Goal: Task Accomplishment & Management: Manage account settings

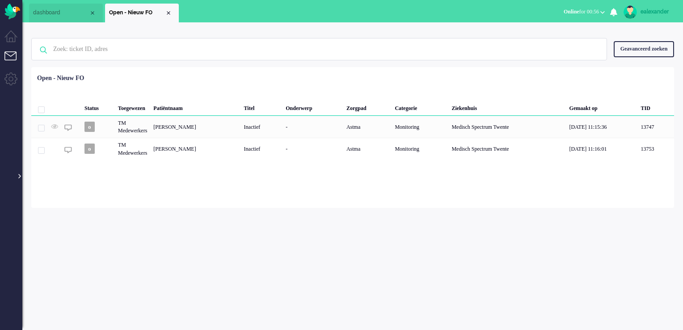
click at [19, 177] on div at bounding box center [19, 171] width 4 height 13
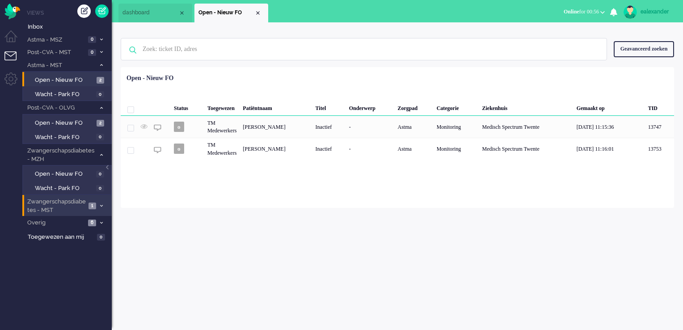
click at [96, 203] on li "Zwangerschapsdiabetes - MST 1" at bounding box center [66, 205] width 89 height 21
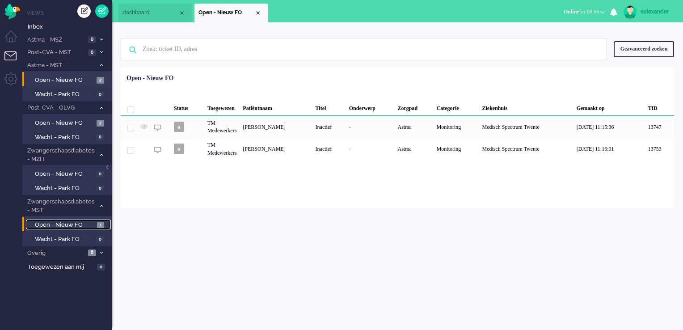
click at [97, 226] on span "1" at bounding box center [100, 225] width 7 height 7
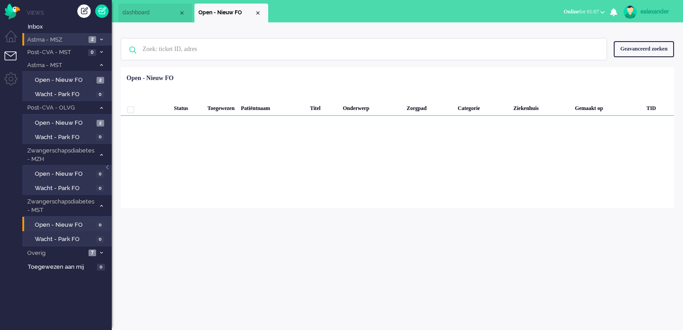
click at [100, 33] on li "Astma - MSZ 2" at bounding box center [66, 39] width 89 height 13
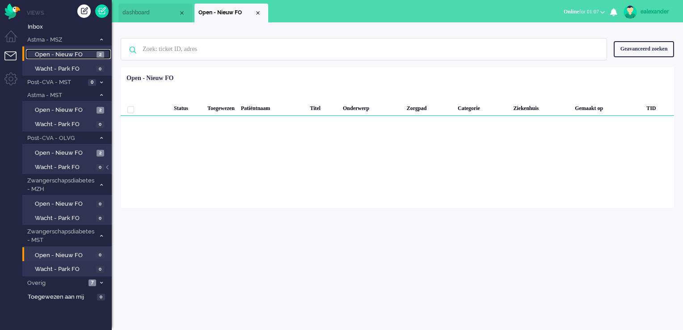
click at [103, 56] on span "2" at bounding box center [101, 54] width 8 height 7
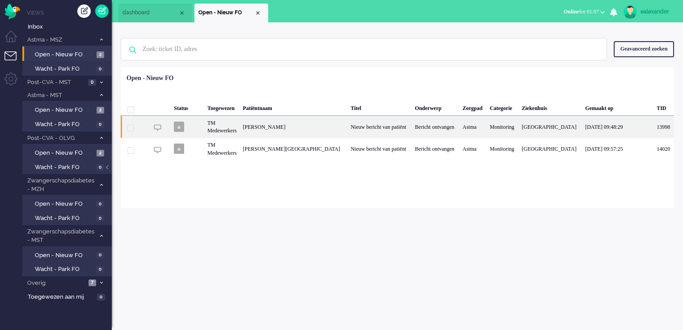
click at [383, 126] on div "Nieuw bericht van patiënt" at bounding box center [379, 127] width 64 height 22
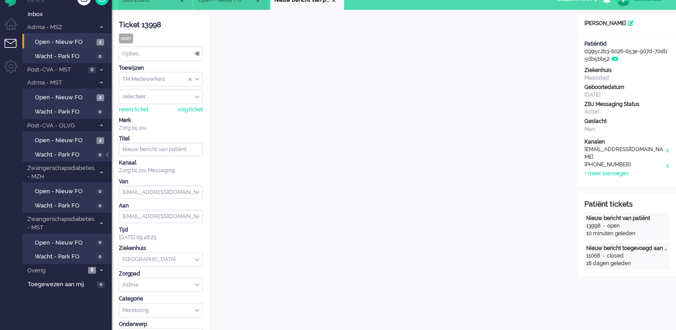
scroll to position [9, 0]
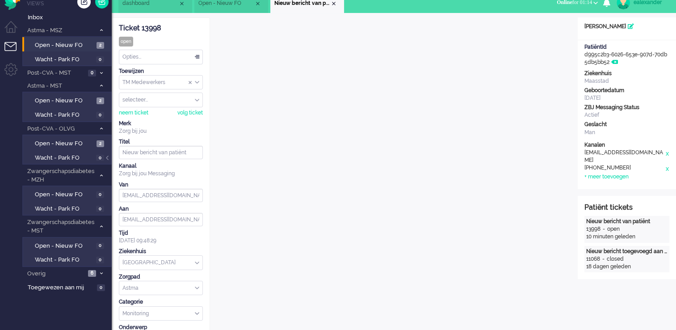
click at [200, 81] on input "Assign Group" at bounding box center [160, 83] width 83 height 14
click at [194, 108] on li "TM Verpleegkundigen" at bounding box center [160, 108] width 83 height 13
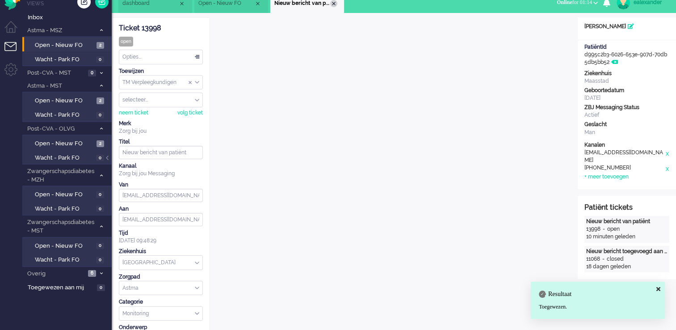
click at [336, 6] on li "Nieuw bericht van patiënt" at bounding box center [307, 3] width 74 height 19
click at [333, 4] on div "Close tab" at bounding box center [333, 3] width 7 height 7
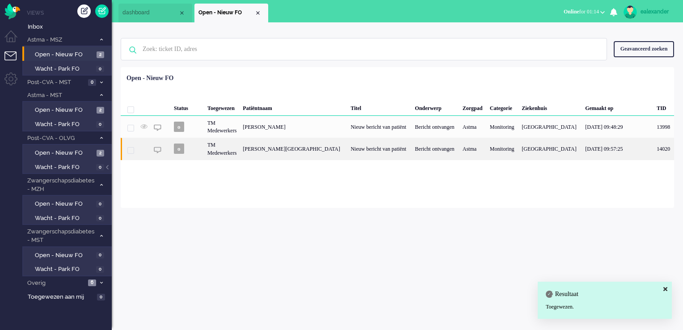
click at [304, 151] on div "Johanna Breederland-Leeuwestein" at bounding box center [294, 149] width 108 height 22
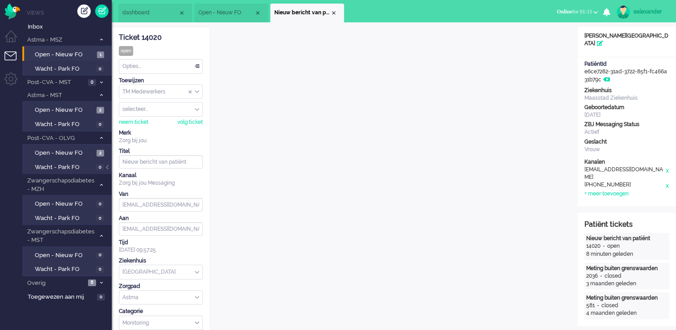
click at [199, 93] on div "TM Medewerkers" at bounding box center [160, 92] width 83 height 14
click at [189, 119] on li "TM Verpleegkundigen" at bounding box center [160, 118] width 83 height 13
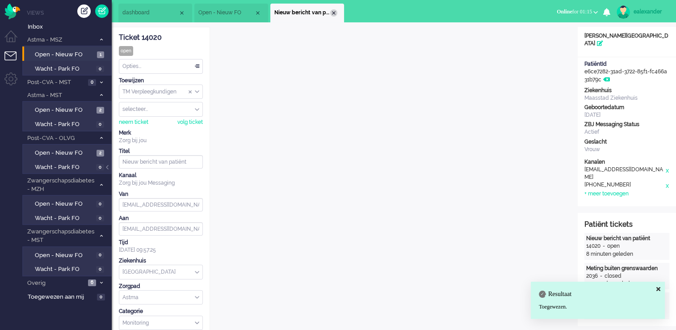
click at [334, 13] on div "Close tab" at bounding box center [333, 12] width 7 height 7
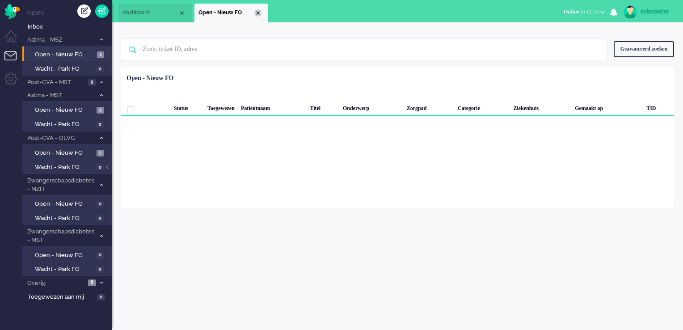
click at [259, 15] on div "Close tab" at bounding box center [257, 12] width 7 height 7
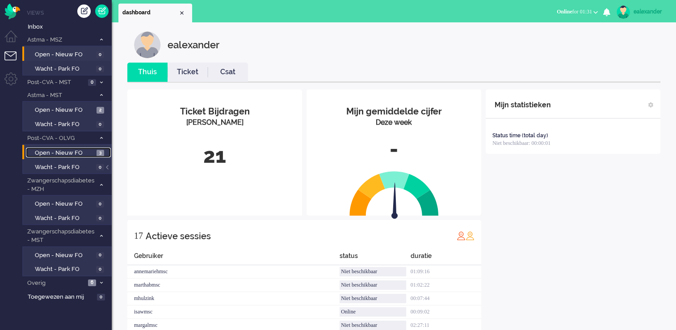
click at [99, 150] on span "3" at bounding box center [101, 153] width 8 height 7
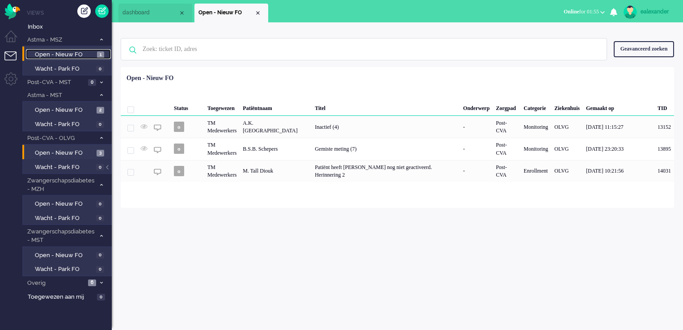
click at [85, 49] on link "Open - Nieuw FO 1" at bounding box center [68, 54] width 85 height 10
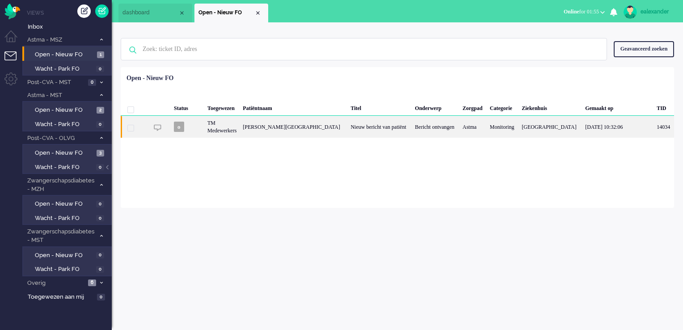
click at [304, 128] on div "Johanna Breederland-Leeuwestein" at bounding box center [294, 127] width 108 height 22
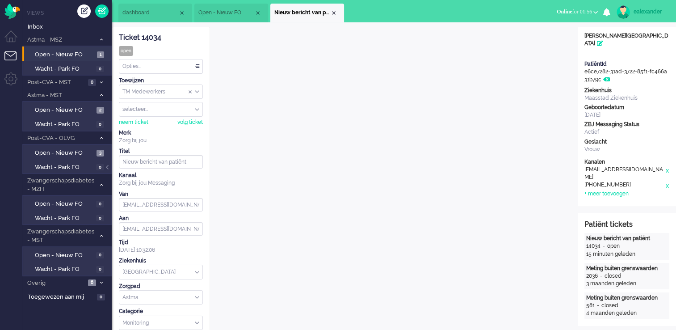
click at [200, 68] on div "Opties..." at bounding box center [160, 66] width 83 height 14
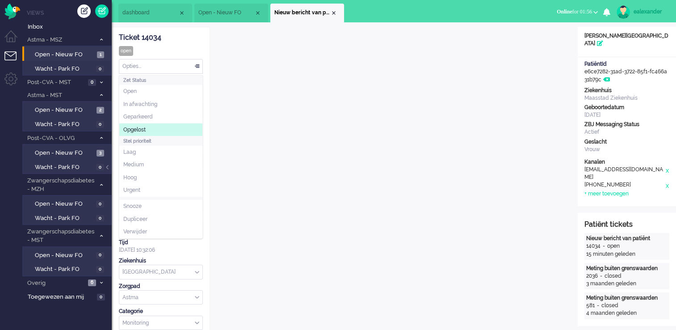
click at [182, 123] on li "Opgelost" at bounding box center [160, 129] width 83 height 13
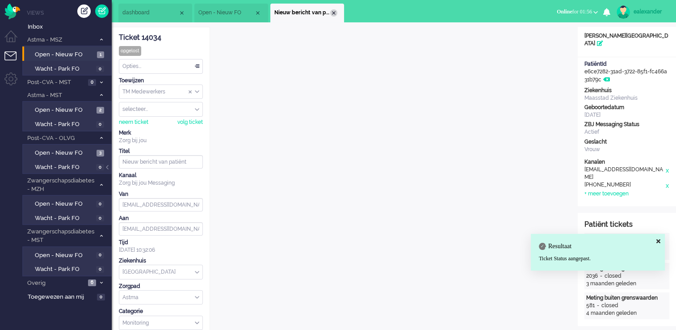
click at [334, 11] on div "Close tab" at bounding box center [333, 12] width 7 height 7
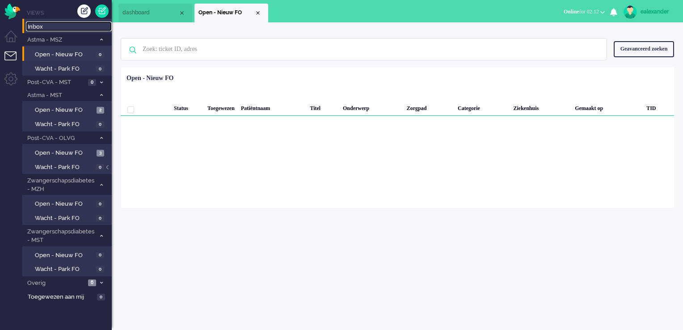
drag, startPoint x: 75, startPoint y: 28, endPoint x: 86, endPoint y: 32, distance: 11.9
click at [75, 28] on span "Inbox" at bounding box center [70, 27] width 84 height 8
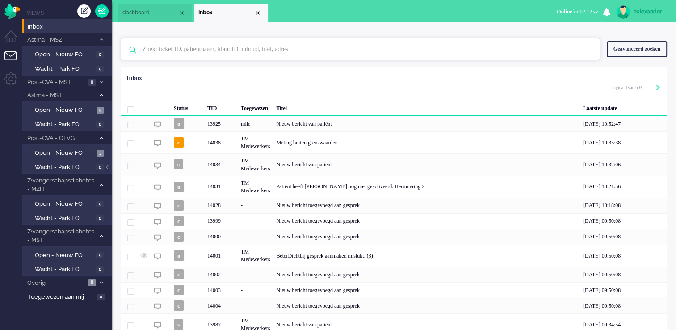
click at [240, 58] on input "text" at bounding box center [362, 48] width 452 height 21
paste input "14001"
type input "14001"
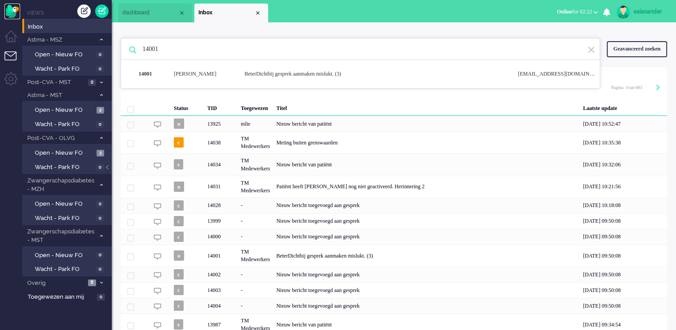
click at [14, 13] on img "Omnidesk" at bounding box center [12, 12] width 16 height 16
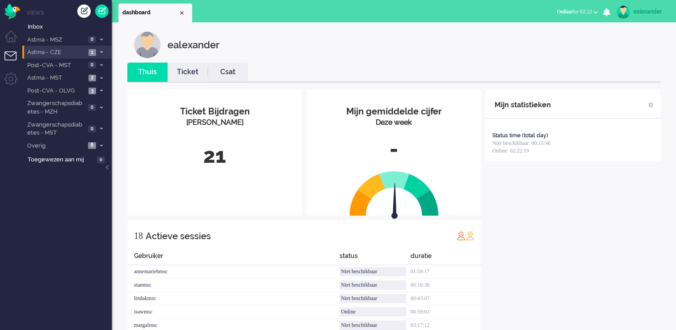
click at [100, 50] on span at bounding box center [101, 52] width 7 height 5
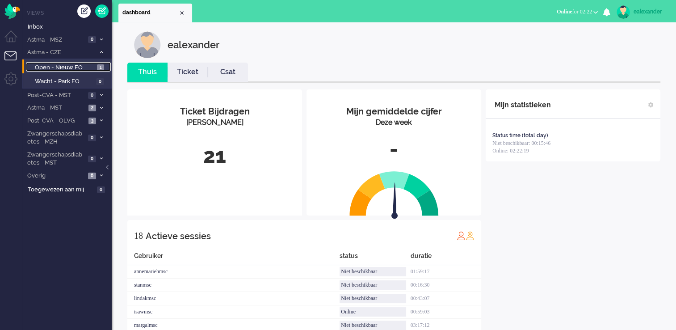
click at [101, 68] on span "1" at bounding box center [100, 67] width 7 height 7
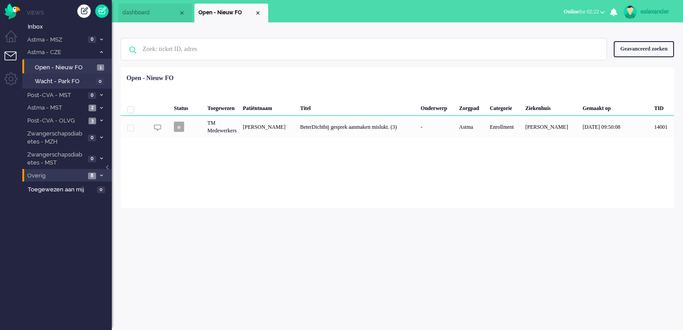
click at [97, 173] on li "Overig 8" at bounding box center [66, 175] width 89 height 13
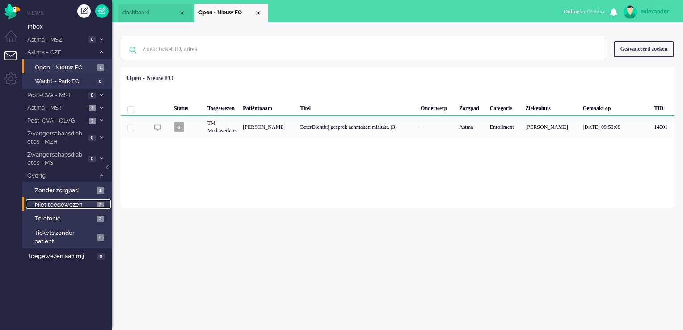
click at [95, 206] on link "Niet toegewezen 2" at bounding box center [68, 204] width 85 height 10
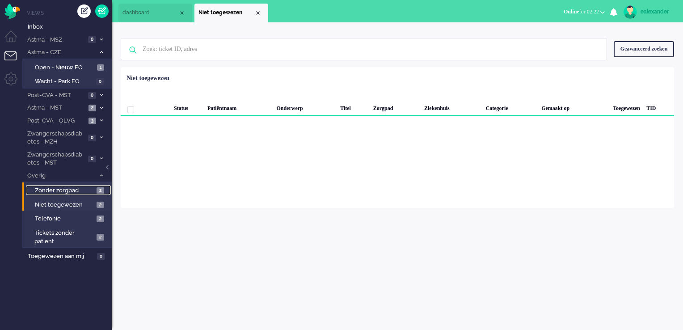
click at [97, 192] on span "2" at bounding box center [101, 190] width 8 height 7
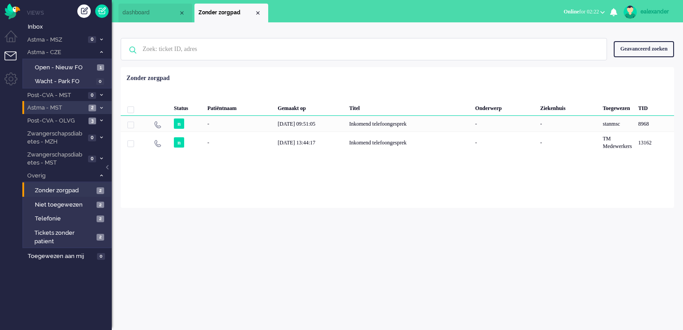
click at [101, 106] on icon at bounding box center [101, 107] width 3 height 3
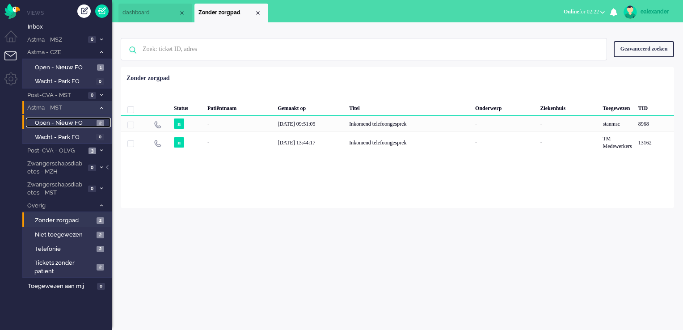
click at [100, 124] on span "2" at bounding box center [101, 123] width 8 height 7
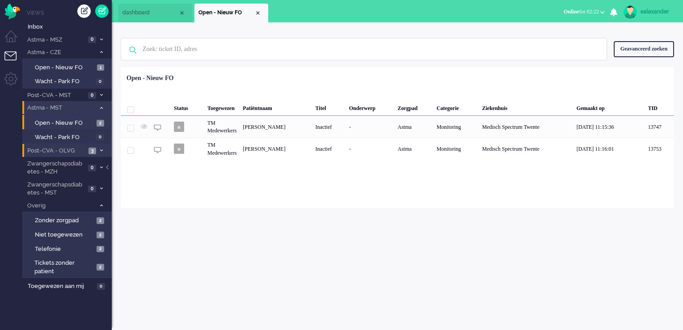
click at [100, 149] on icon at bounding box center [101, 150] width 3 height 3
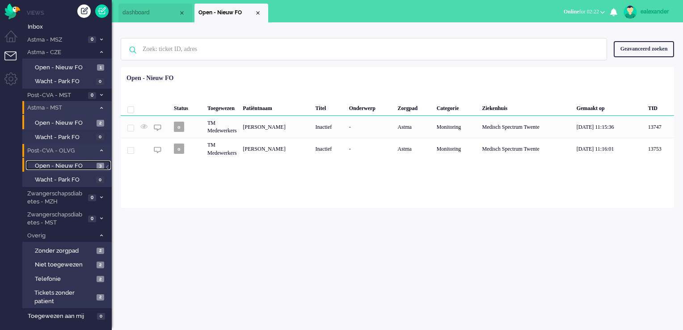
click at [88, 162] on span "Open - Nieuw FO" at bounding box center [64, 166] width 59 height 8
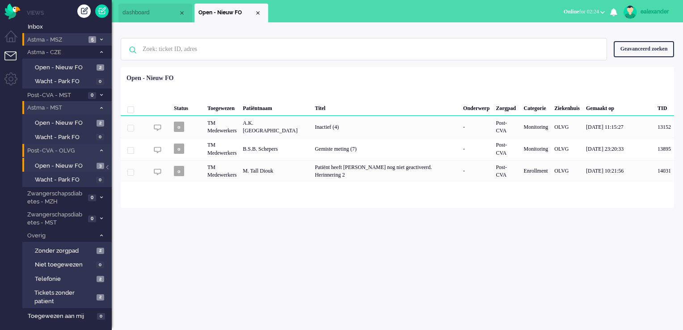
click at [76, 40] on span "Astma - MSZ" at bounding box center [56, 40] width 60 height 8
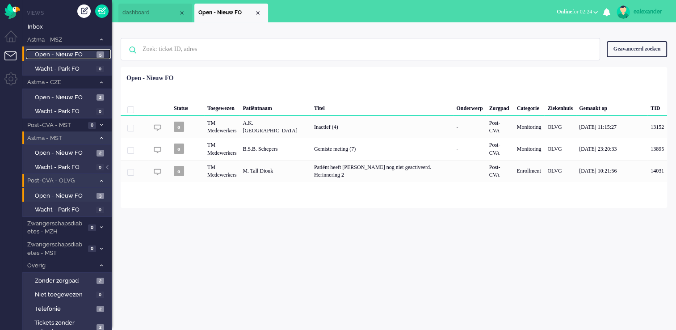
click at [99, 53] on span "5" at bounding box center [101, 54] width 8 height 7
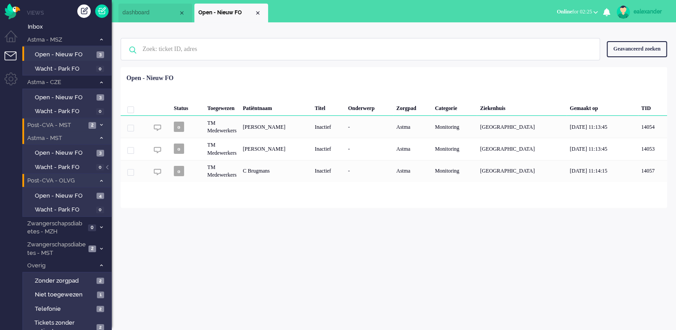
click at [105, 124] on li "Post-CVA - MST 2" at bounding box center [66, 124] width 89 height 13
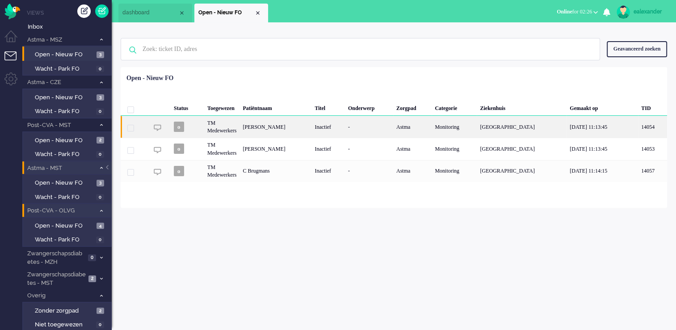
click at [338, 127] on div "Inactief" at bounding box center [329, 127] width 34 height 22
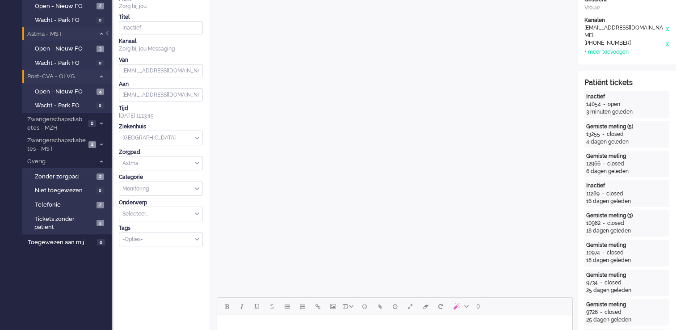
scroll to position [268, 0]
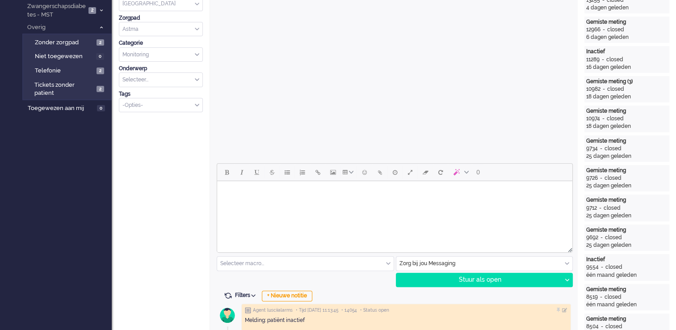
click at [446, 204] on html at bounding box center [394, 192] width 355 height 23
click at [243, 209] on body "Goedemorgen," at bounding box center [395, 199] width 348 height 29
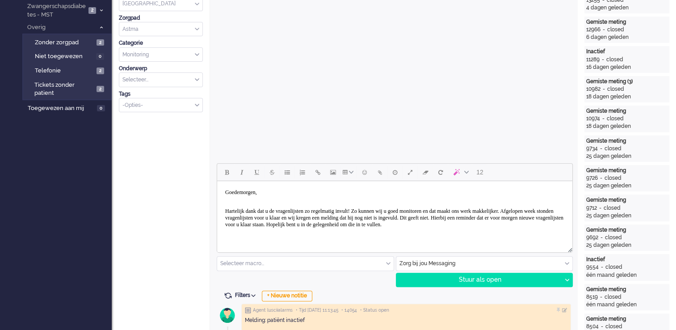
scroll to position [36, 0]
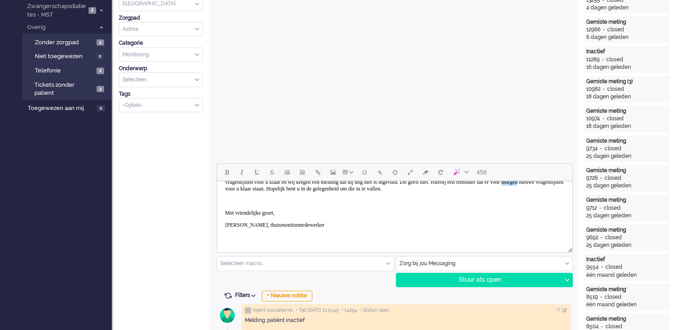
drag, startPoint x: 345, startPoint y: 189, endPoint x: 364, endPoint y: 189, distance: 19.7
click at [364, 189] on span "Hartelijk dank dat u de vragenlijsten zo regelmatig invult! Zo kunnen wij u goe…" at bounding box center [394, 182] width 338 height 20
click at [255, 204] on p "Rich Text Area. Press ALT-0 for help." at bounding box center [394, 201] width 339 height 7
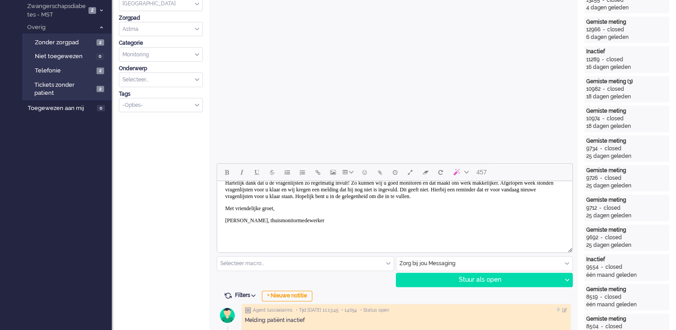
click at [243, 237] on body "Goedemorgen, Hartelijk dank dat u de vragenlijsten zo regelmatig invult! Zo kun…" at bounding box center [395, 198] width 348 height 84
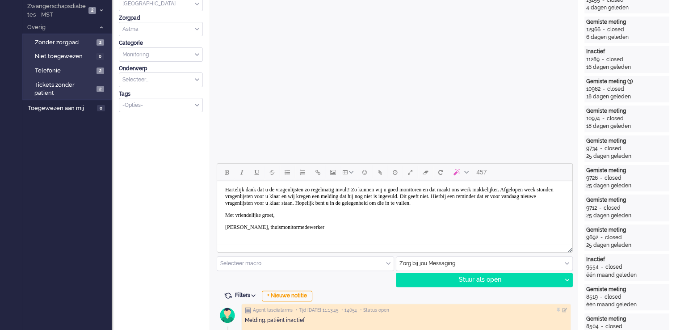
drag, startPoint x: 302, startPoint y: 239, endPoint x: 524, endPoint y: 427, distance: 290.3
click at [303, 239] on body "Goedemorgen, Hartelijk dank dat u de vragenlijsten zo regelmatig invult! Zo kun…" at bounding box center [395, 201] width 348 height 77
click at [412, 239] on body "Goedemorgen, Hartelijk dank dat u de vragenlijsten zo regelmatig invult! Zo kun…" at bounding box center [395, 201] width 348 height 77
click at [480, 281] on div "Stuur als open" at bounding box center [479, 279] width 165 height 13
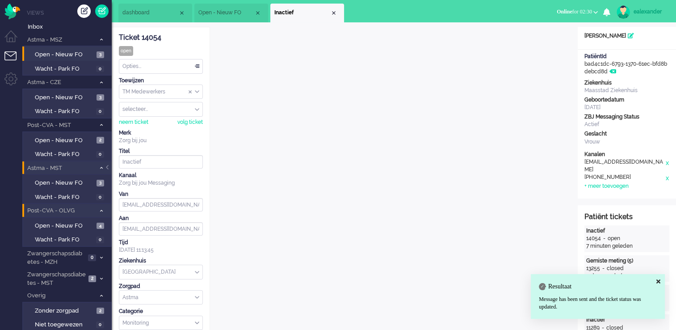
scroll to position [0, 0]
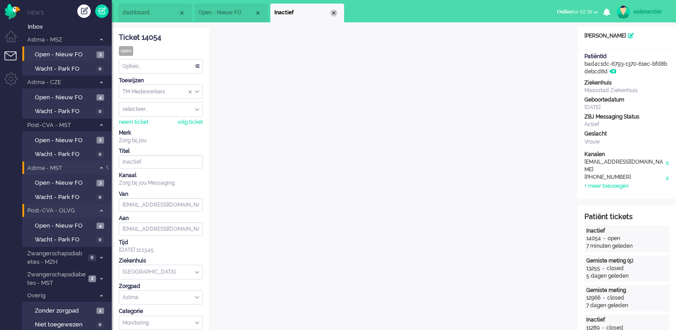
click at [333, 10] on div "Close tab" at bounding box center [333, 12] width 7 height 7
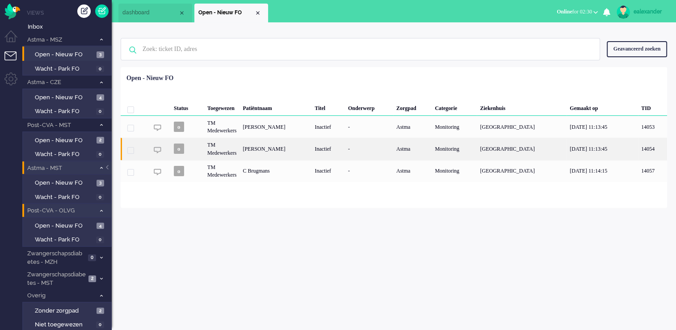
click at [345, 147] on div "Inactief" at bounding box center [329, 149] width 34 height 22
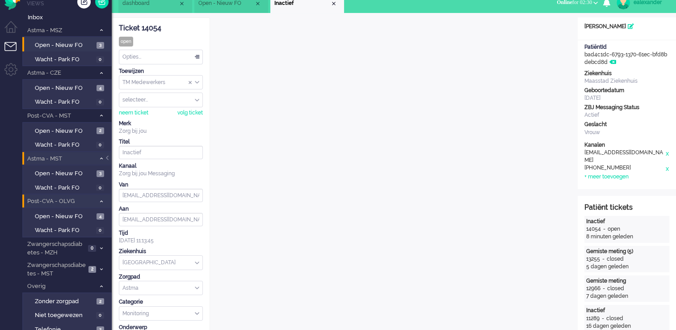
scroll to position [27, 0]
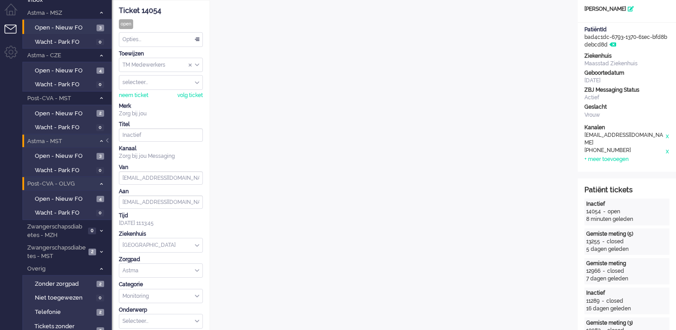
click at [196, 39] on div "Opties..." at bounding box center [160, 40] width 83 height 14
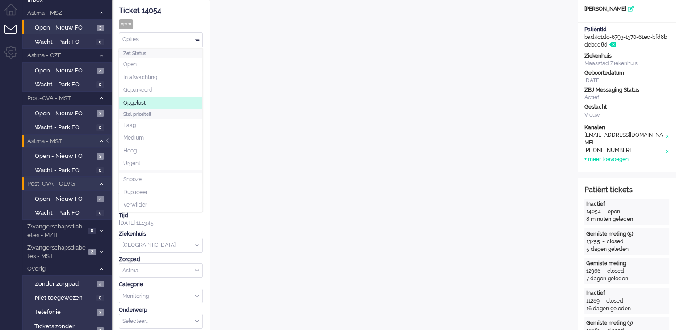
click at [174, 103] on li "Opgelost" at bounding box center [160, 103] width 83 height 13
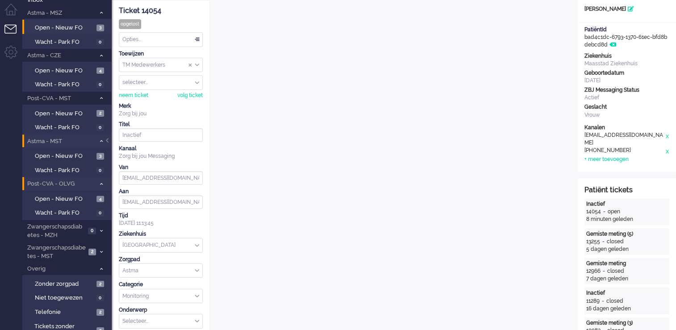
scroll to position [0, 0]
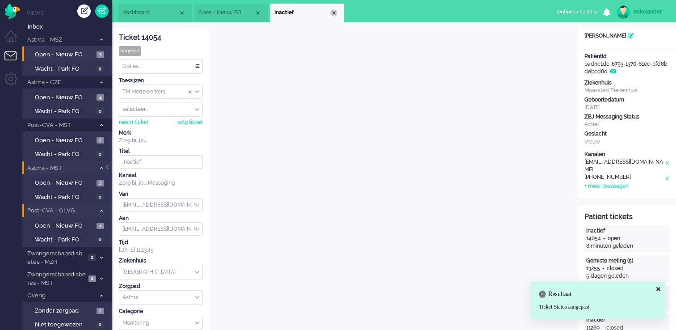
click at [332, 12] on div "Close tab" at bounding box center [333, 12] width 7 height 7
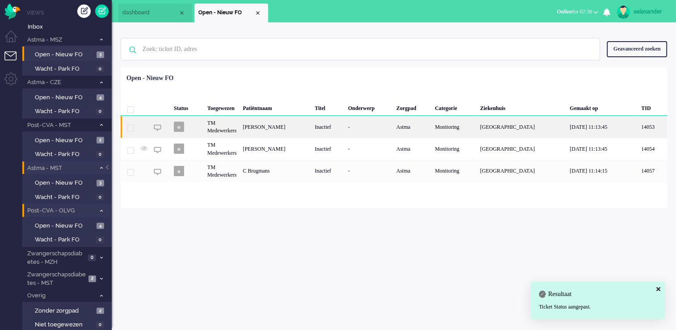
click at [330, 126] on div "Inactief" at bounding box center [329, 127] width 34 height 22
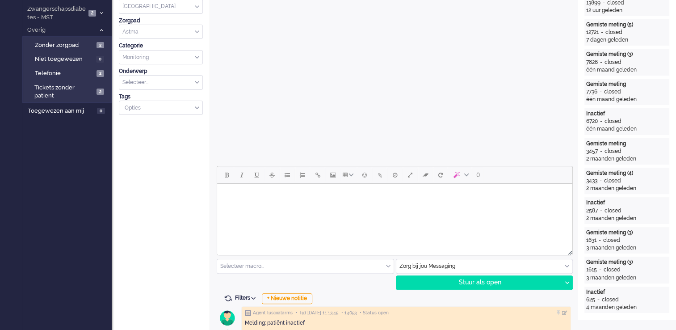
scroll to position [268, 0]
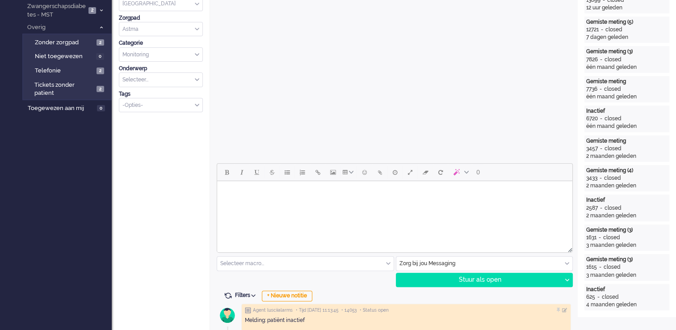
drag, startPoint x: 430, startPoint y: 195, endPoint x: 428, endPoint y: 186, distance: 10.0
click at [430, 195] on body "Rich Text Area. Press ALT-0 for help." at bounding box center [395, 193] width 348 height 16
click at [239, 190] on body "Goedemorgen, Hartelijk dank dat u de vragenlijsten zo regelmatig invult! Zo kun…" at bounding box center [395, 194] width 348 height 115
drag, startPoint x: 236, startPoint y: 211, endPoint x: 261, endPoint y: 232, distance: 32.7
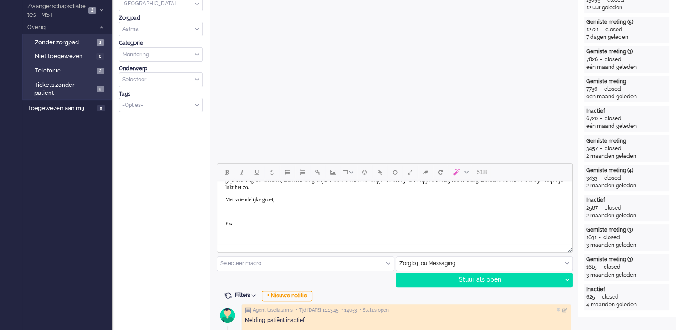
click at [237, 211] on p "Rich Text Area. Press ALT-0 for help." at bounding box center [394, 211] width 339 height 7
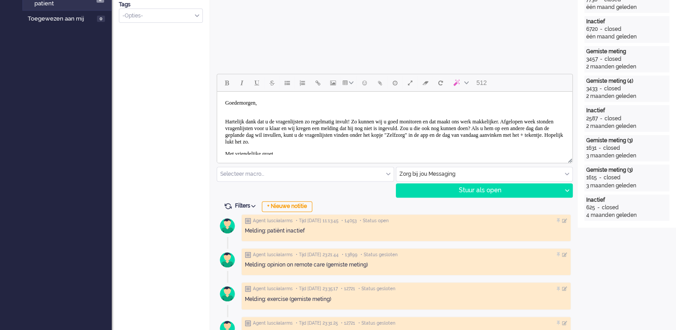
scroll to position [32, 0]
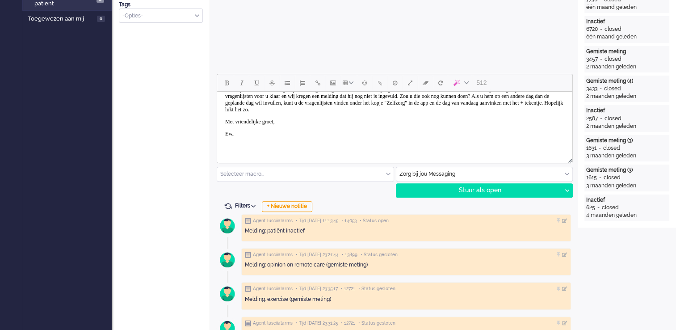
click at [255, 147] on body "Goedemorgen, Hartelijk dank dat u de vragenlijsten zo regelmatig invult! Zo kun…" at bounding box center [395, 108] width 348 height 91
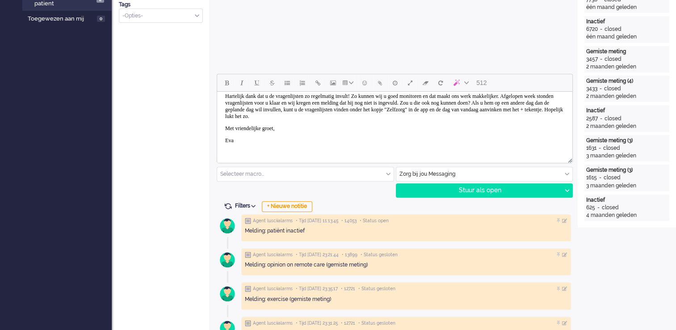
scroll to position [0, 0]
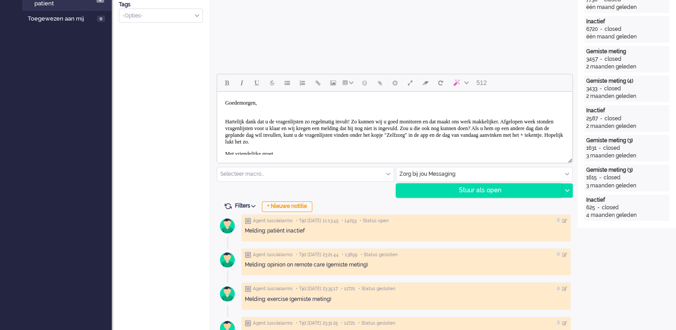
click at [472, 191] on div "Stuur als open" at bounding box center [479, 190] width 165 height 13
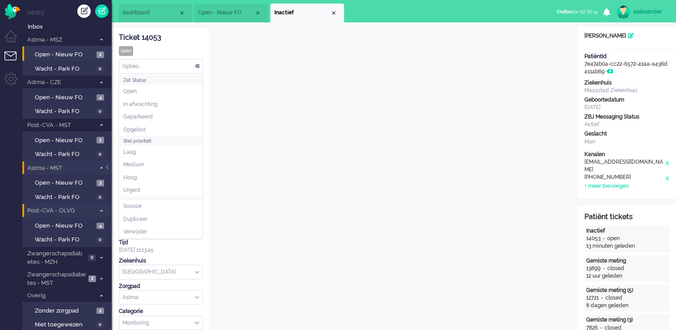
click at [177, 60] on div "Opties..." at bounding box center [160, 66] width 83 height 14
click at [165, 127] on li "Opgelost" at bounding box center [160, 129] width 83 height 13
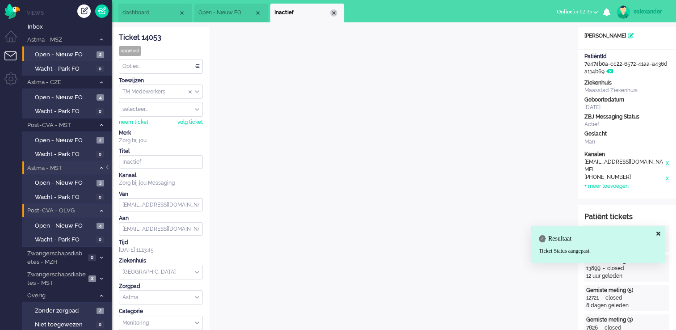
click at [333, 12] on div "Close tab" at bounding box center [333, 12] width 7 height 7
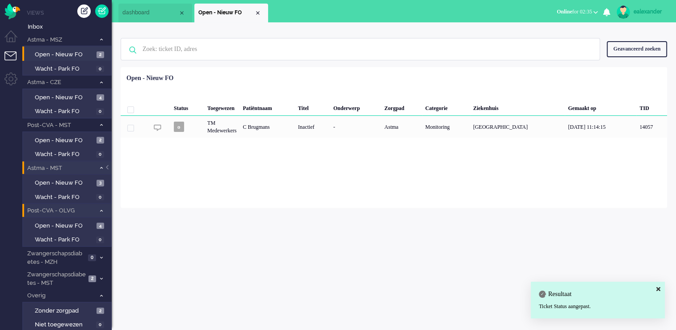
click at [335, 150] on div "Loading... Status Toegewezen Patiëntnaam Titel Onderwerp Zorgpad Categorie Ziek…" at bounding box center [394, 137] width 547 height 141
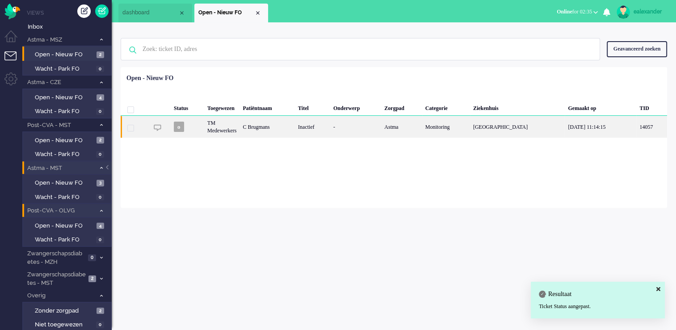
click at [330, 126] on div "Inactief" at bounding box center [312, 127] width 35 height 22
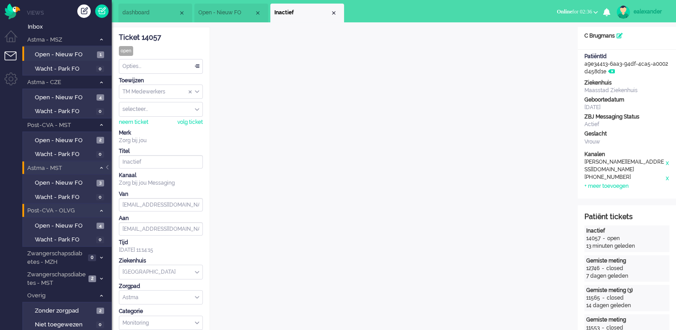
click at [135, 13] on span "dashboard" at bounding box center [150, 13] width 56 height 8
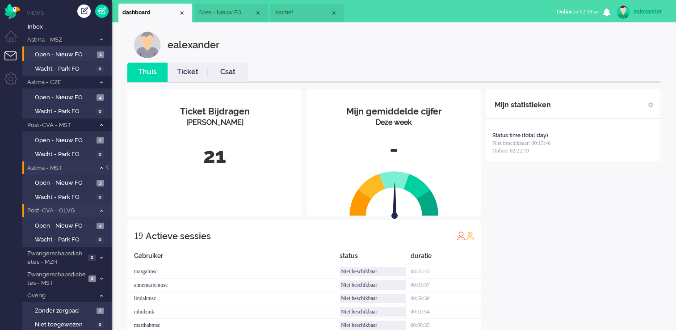
click at [287, 11] on span "Inactief" at bounding box center [303, 13] width 56 height 8
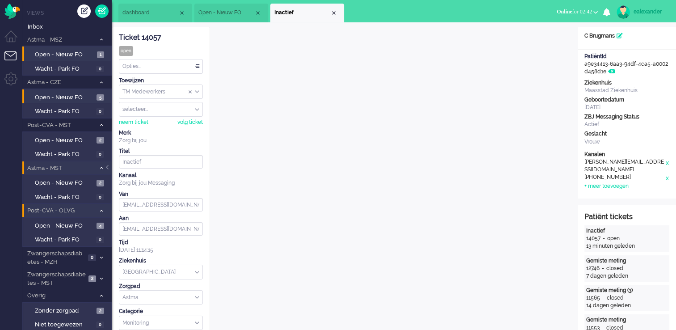
click at [91, 90] on li "Open - Nieuw FO 5" at bounding box center [66, 96] width 89 height 14
click at [91, 94] on span "Open - Nieuw FO" at bounding box center [64, 97] width 59 height 8
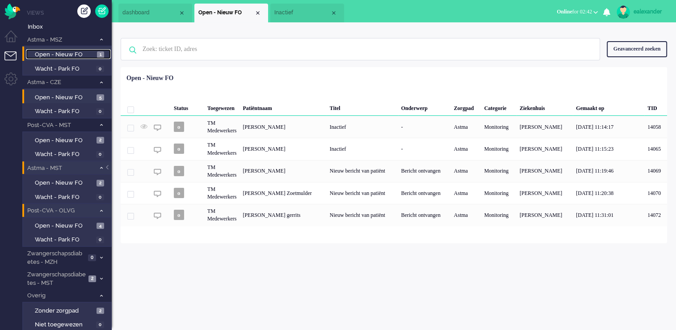
click at [83, 55] on span "Open - Nieuw FO" at bounding box center [65, 55] width 60 height 8
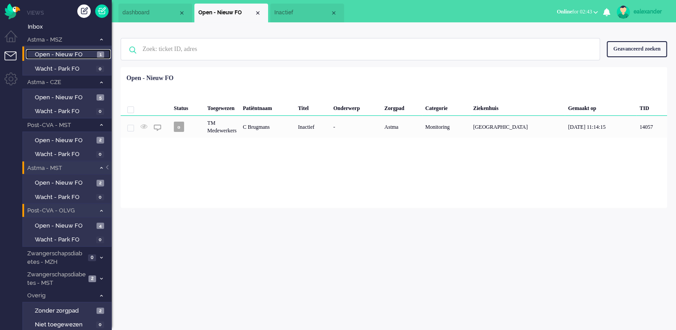
click at [304, 18] on li "Inactief" at bounding box center [307, 13] width 74 height 19
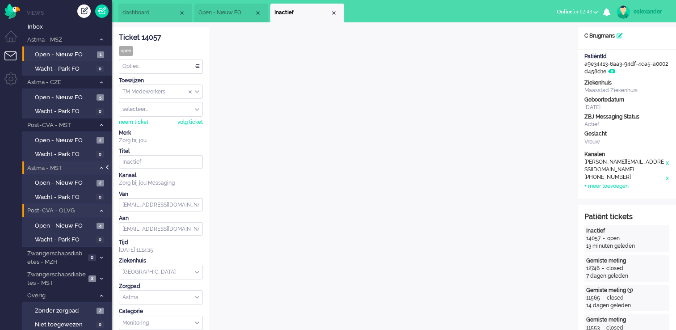
click at [110, 169] on div at bounding box center [108, 171] width 4 height 13
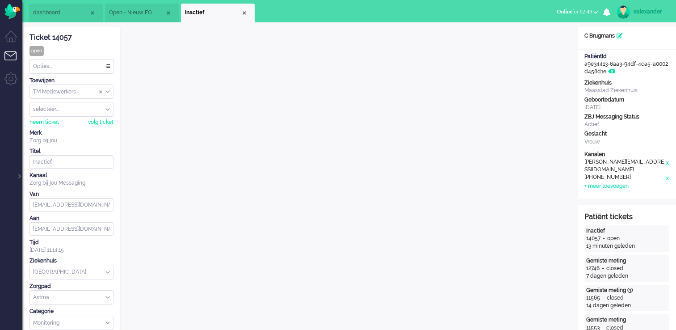
click at [18, 176] on div at bounding box center [19, 171] width 4 height 13
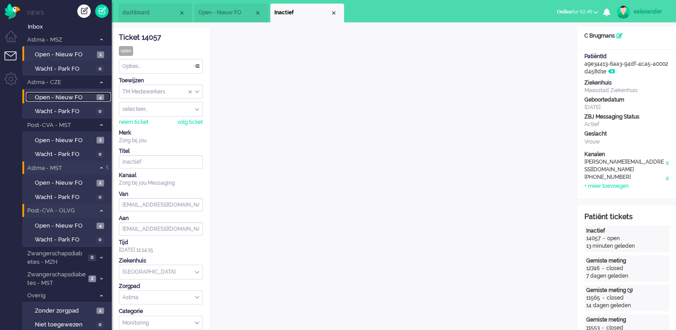
click at [82, 97] on span "Open - Nieuw FO" at bounding box center [64, 97] width 59 height 8
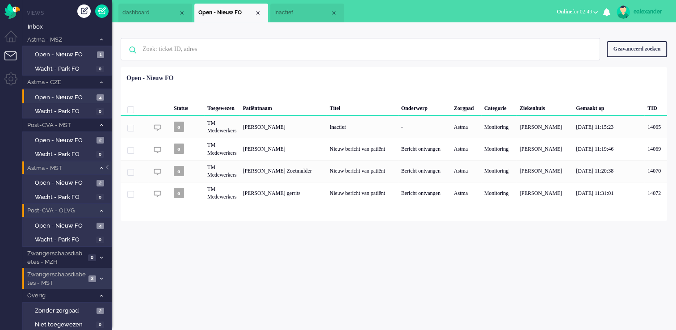
click at [98, 276] on span at bounding box center [101, 278] width 7 height 5
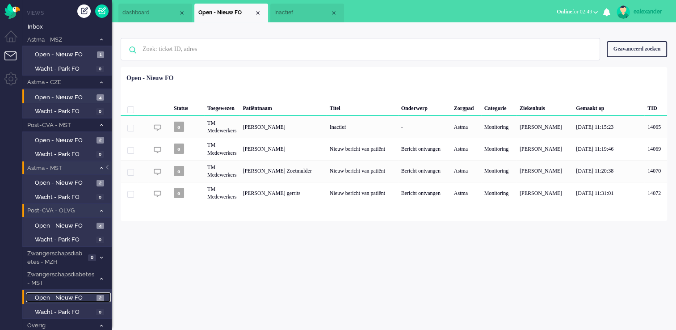
click at [88, 295] on span "Open - Nieuw FO" at bounding box center [64, 298] width 59 height 8
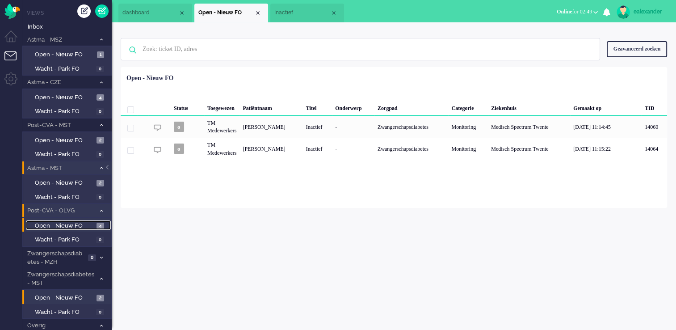
click at [88, 224] on span "Open - Nieuw FO" at bounding box center [64, 226] width 59 height 8
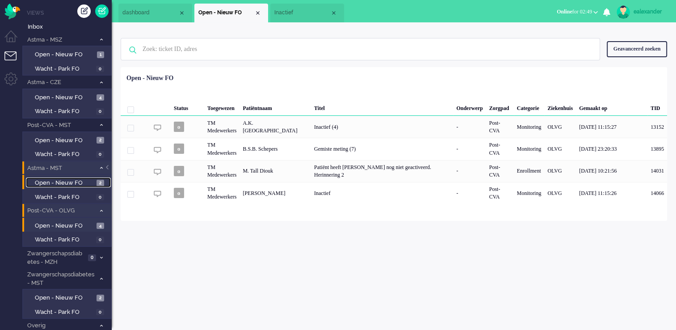
click at [89, 182] on span "Open - Nieuw FO" at bounding box center [64, 183] width 59 height 8
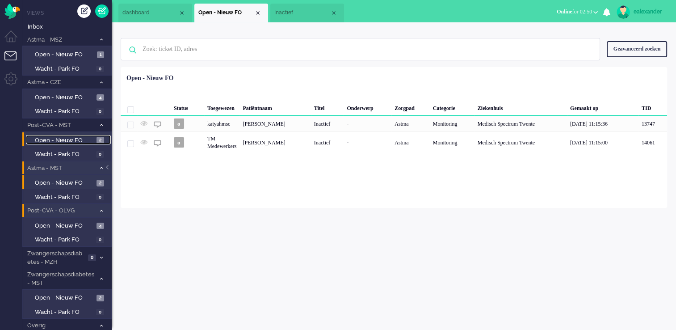
click at [91, 140] on span "Open - Nieuw FO" at bounding box center [64, 140] width 59 height 8
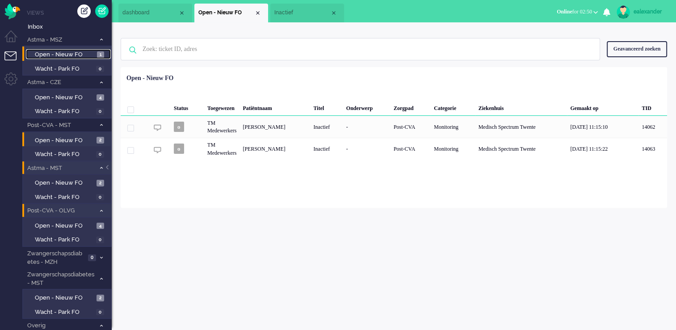
click at [91, 55] on span "Open - Nieuw FO" at bounding box center [65, 55] width 60 height 8
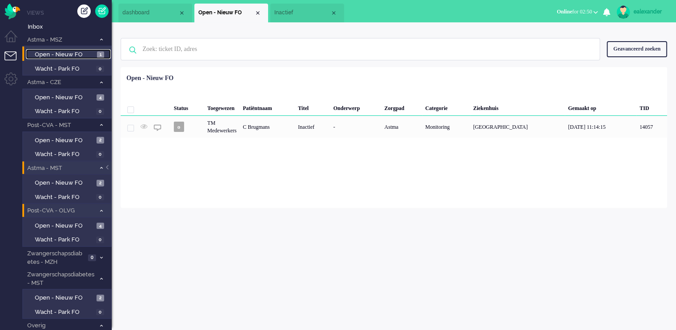
click at [303, 8] on li "Inactief" at bounding box center [307, 13] width 74 height 19
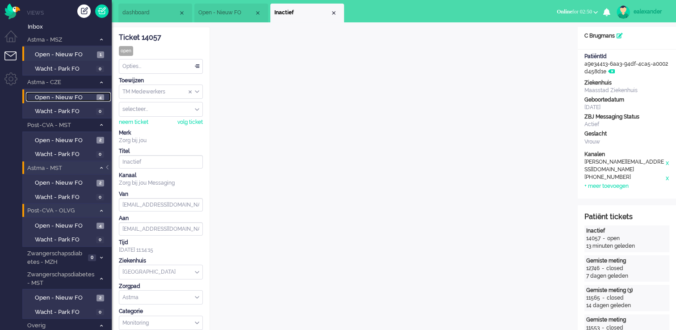
click at [99, 101] on link "Open - Nieuw FO 4" at bounding box center [68, 97] width 85 height 10
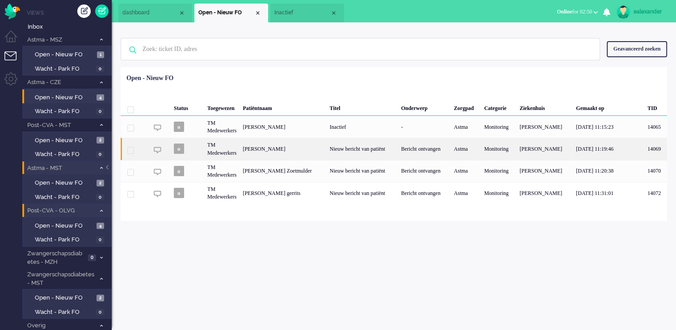
click at [399, 144] on div "Bericht ontvangen" at bounding box center [424, 149] width 53 height 22
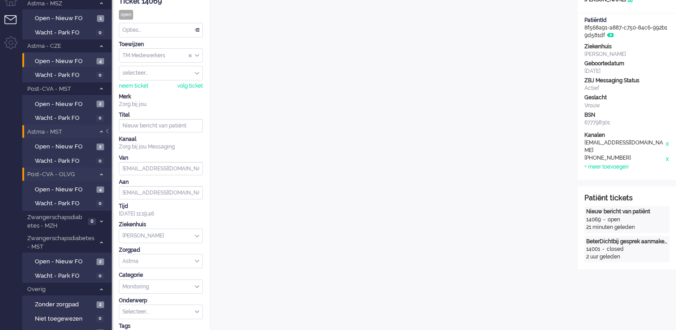
scroll to position [25, 0]
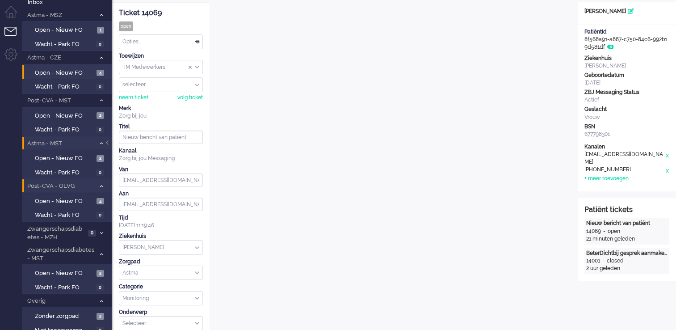
click at [198, 41] on div "Opties..." at bounding box center [160, 42] width 83 height 14
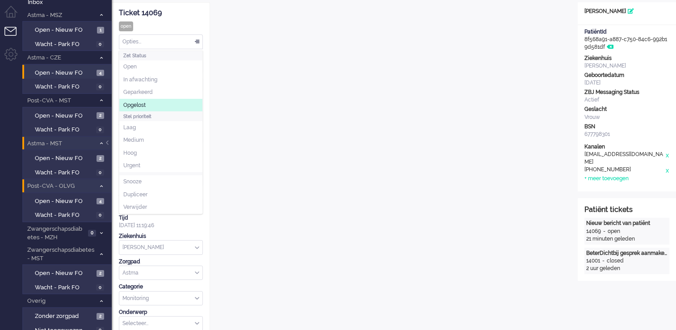
click at [178, 102] on li "Opgelost" at bounding box center [160, 105] width 83 height 13
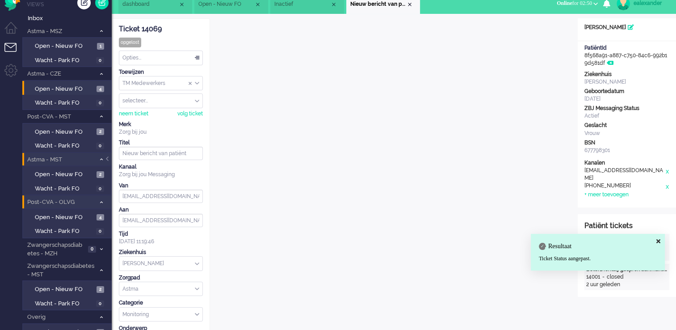
scroll to position [0, 0]
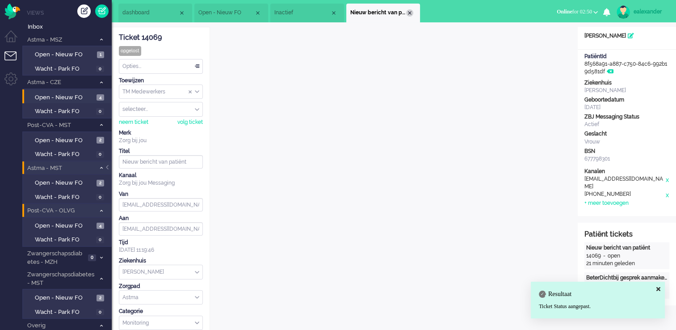
click at [410, 12] on div "Close tab" at bounding box center [409, 12] width 7 height 7
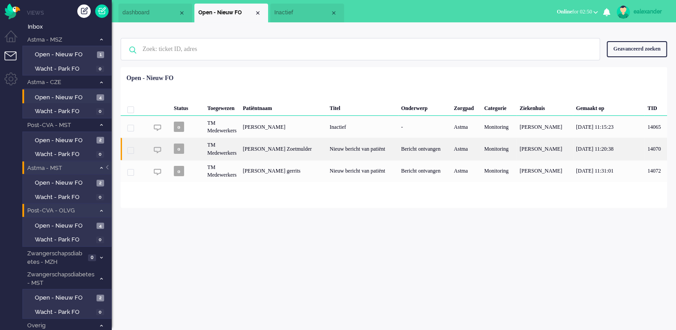
click at [376, 152] on div "Nieuw bericht van patiënt" at bounding box center [363, 149] width 72 height 22
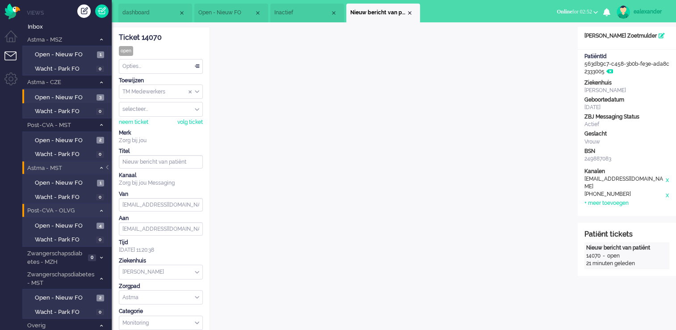
click at [200, 68] on div "Opties..." at bounding box center [160, 66] width 83 height 14
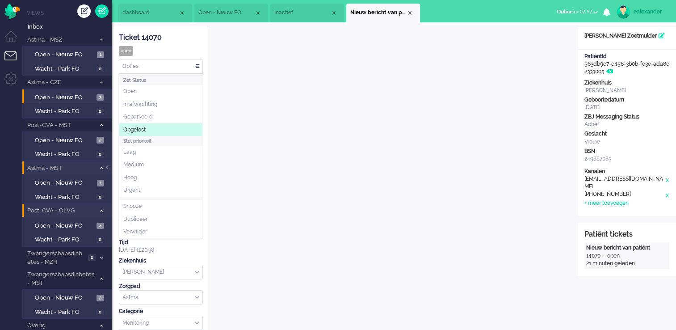
click at [178, 132] on li "Opgelost" at bounding box center [160, 129] width 83 height 13
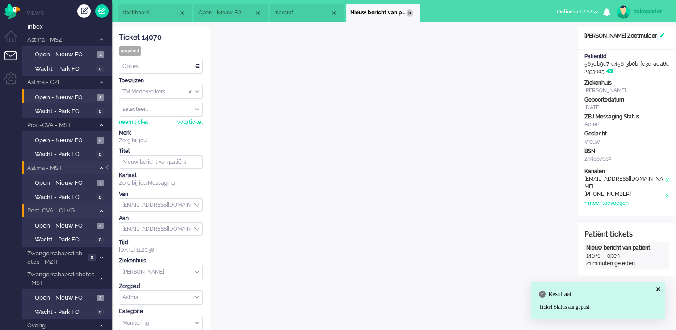
click at [411, 14] on div "Close tab" at bounding box center [409, 12] width 7 height 7
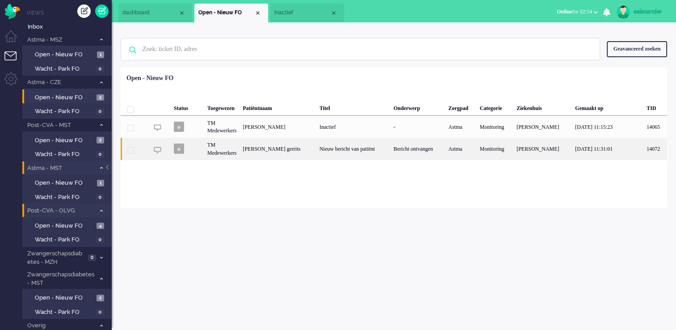
click at [339, 155] on div "Nieuw bericht van patiënt" at bounding box center [354, 149] width 74 height 22
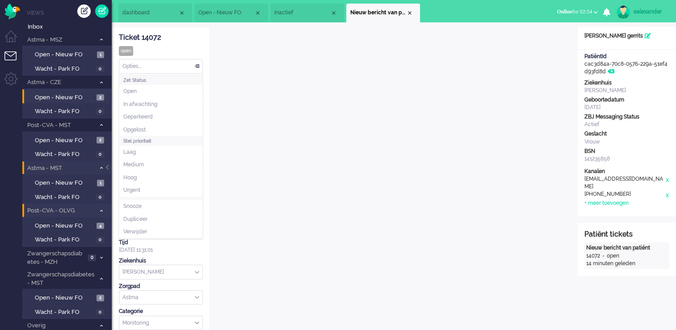
click at [199, 67] on div "Opties..." at bounding box center [160, 66] width 83 height 14
click at [179, 126] on li "Opgelost" at bounding box center [160, 129] width 83 height 13
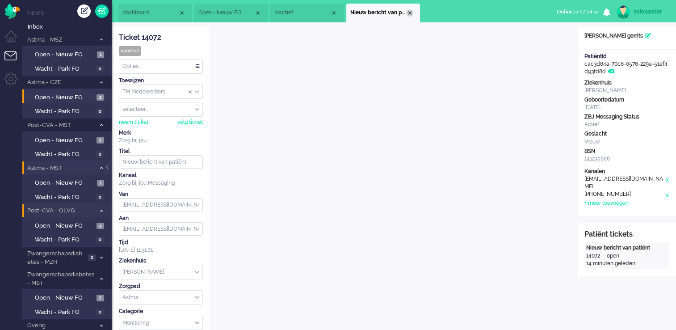
click at [410, 13] on div "Close tab" at bounding box center [409, 12] width 7 height 7
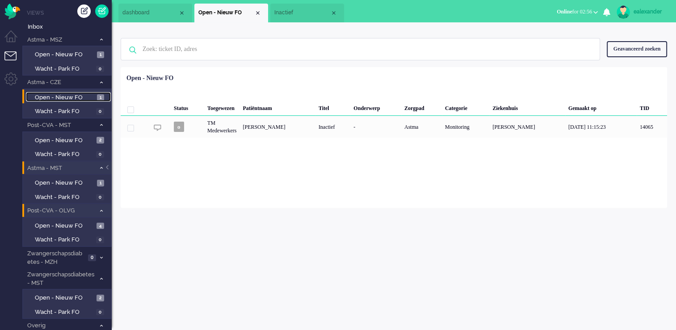
click at [43, 94] on span "Open - Nieuw FO" at bounding box center [65, 97] width 60 height 8
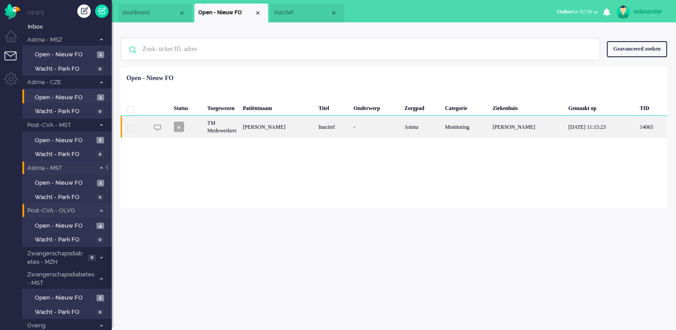
click at [296, 126] on div "[PERSON_NAME]" at bounding box center [278, 127] width 76 height 22
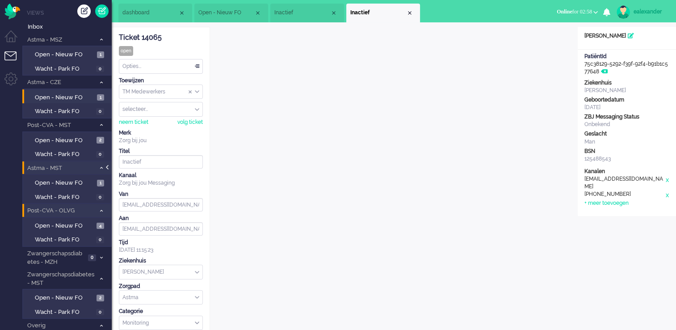
click at [109, 168] on div at bounding box center [108, 171] width 4 height 13
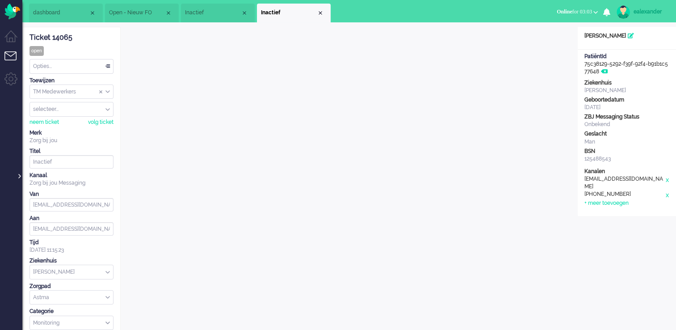
click at [20, 178] on div at bounding box center [19, 171] width 4 height 13
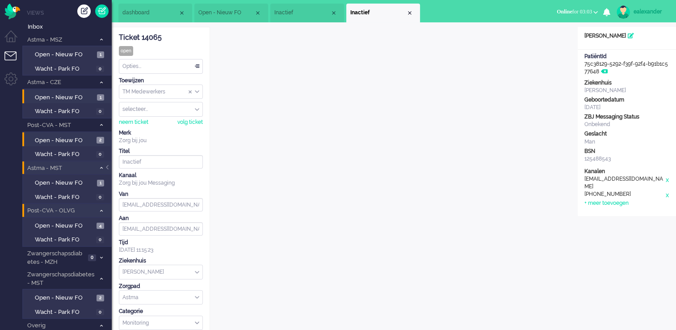
click at [88, 144] on li "Open - Nieuw FO 2" at bounding box center [66, 139] width 89 height 14
click at [90, 137] on span "Open - Nieuw FO" at bounding box center [64, 140] width 59 height 8
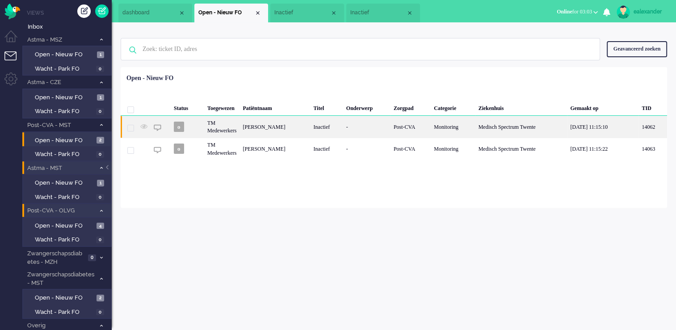
click at [343, 127] on div "Inactief" at bounding box center [326, 127] width 33 height 22
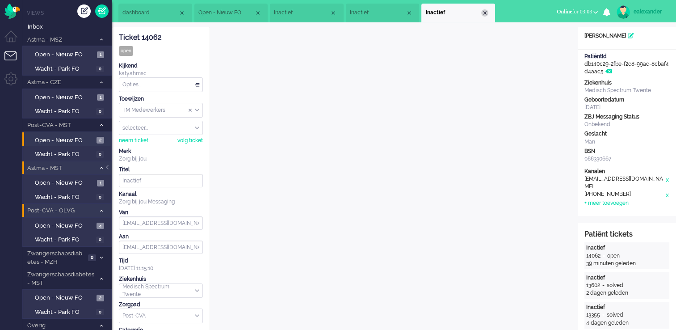
click at [488, 11] on div "Close tab" at bounding box center [484, 12] width 7 height 7
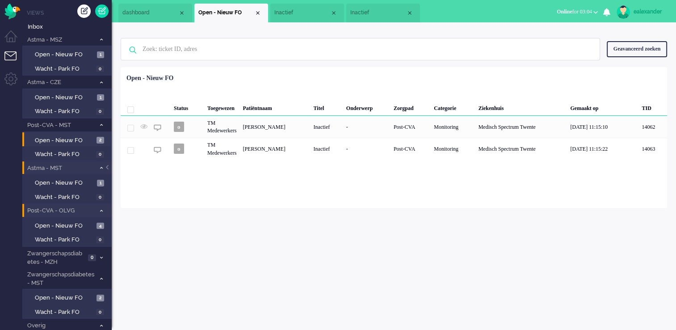
click at [410, 13] on div "Close tab" at bounding box center [409, 12] width 7 height 7
click at [334, 14] on div "Close tab" at bounding box center [333, 12] width 7 height 7
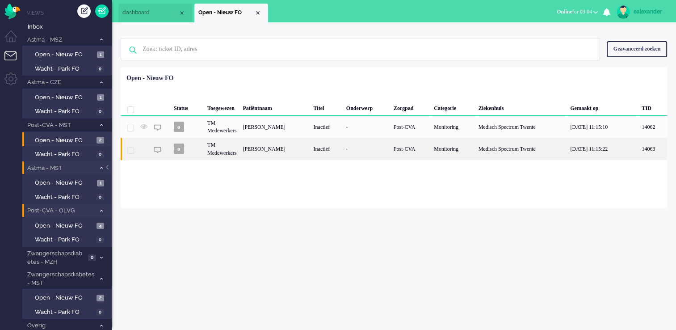
click at [304, 153] on div "[PERSON_NAME]" at bounding box center [275, 149] width 71 height 22
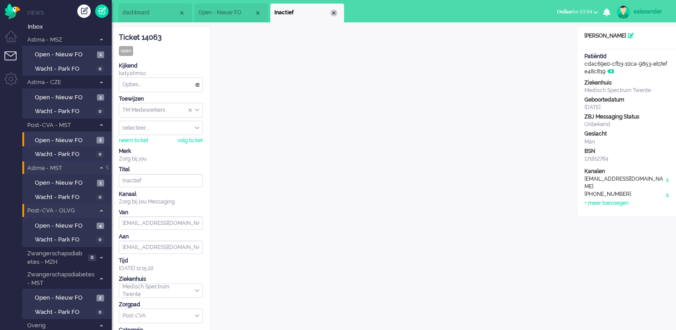
click at [334, 12] on div "Close tab" at bounding box center [333, 12] width 7 height 7
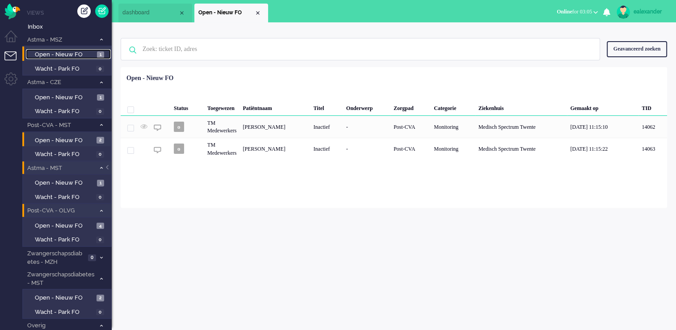
click at [90, 51] on span "Open - Nieuw FO" at bounding box center [65, 55] width 60 height 8
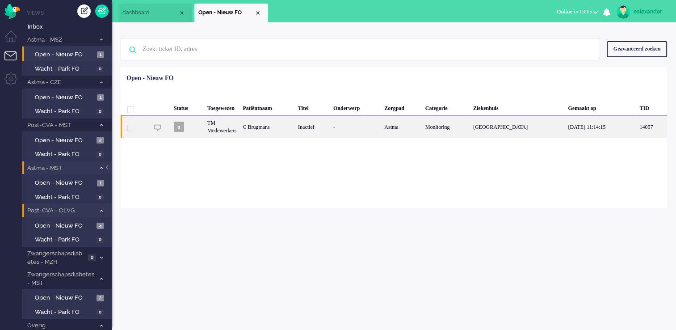
click at [315, 132] on div "Inactief" at bounding box center [312, 127] width 35 height 22
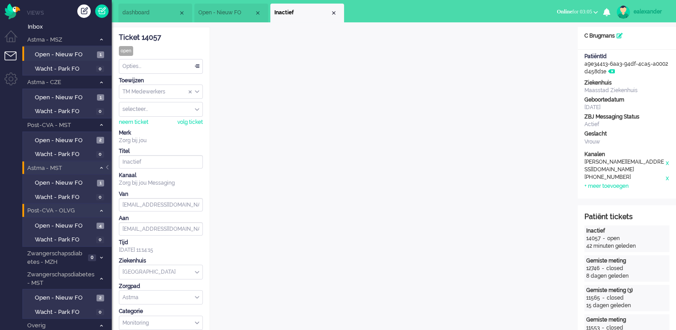
drag, startPoint x: 161, startPoint y: 39, endPoint x: 119, endPoint y: 41, distance: 42.1
click at [119, 41] on div "Ticket 14057" at bounding box center [161, 38] width 84 height 10
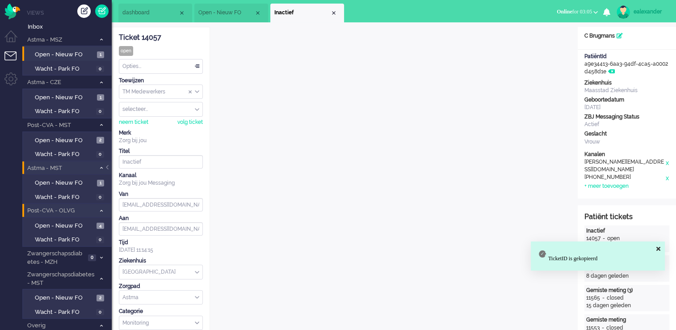
copy div "Ticket 14057"
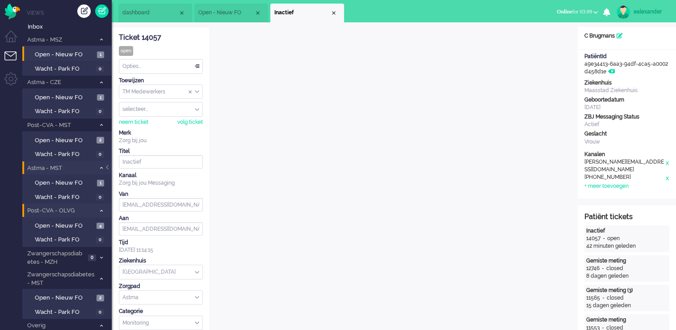
click at [110, 167] on li "Astma - MST 1" at bounding box center [66, 167] width 89 height 13
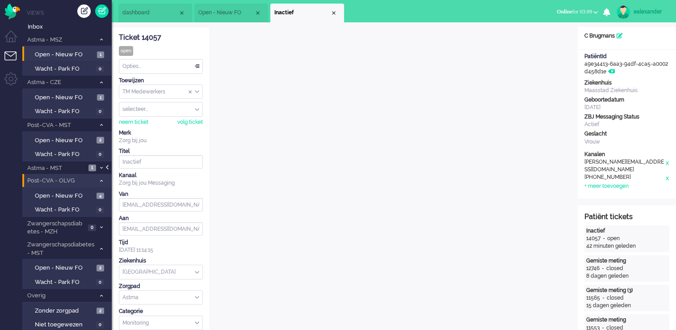
click at [107, 170] on div at bounding box center [108, 171] width 4 height 13
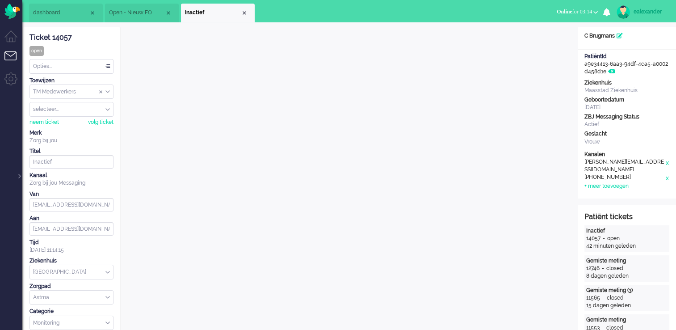
click at [101, 68] on div "Opties..." at bounding box center [71, 66] width 83 height 14
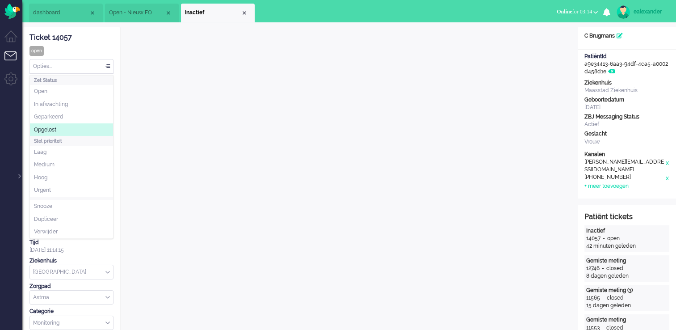
click at [72, 127] on li "Opgelost" at bounding box center [71, 129] width 83 height 13
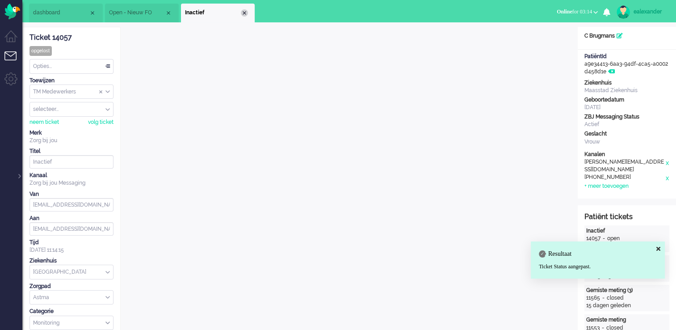
click at [246, 14] on div "Close tab" at bounding box center [244, 12] width 7 height 7
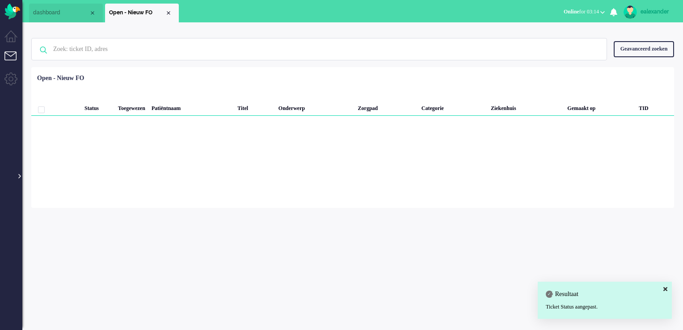
click at [18, 177] on div at bounding box center [19, 171] width 4 height 13
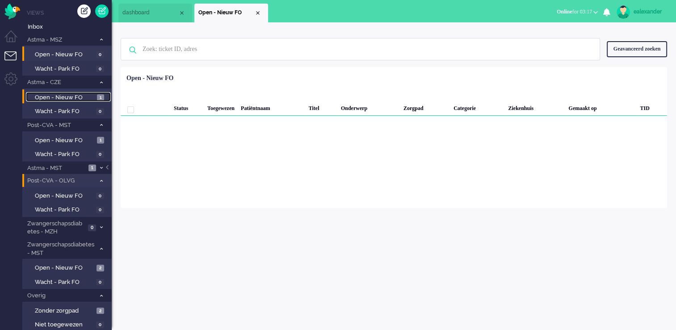
click at [88, 97] on span "Open - Nieuw FO" at bounding box center [65, 97] width 60 height 8
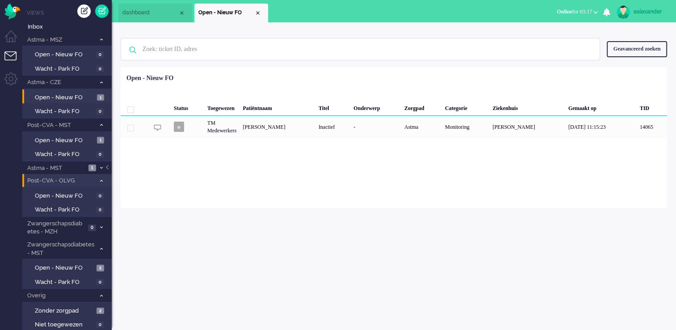
click at [99, 166] on span at bounding box center [101, 168] width 7 height 5
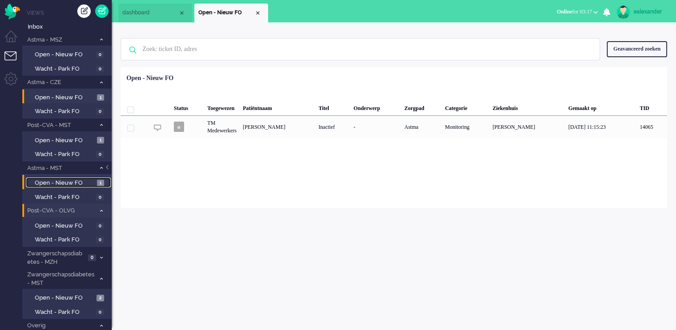
click at [85, 185] on span "Open - Nieuw FO" at bounding box center [65, 183] width 60 height 8
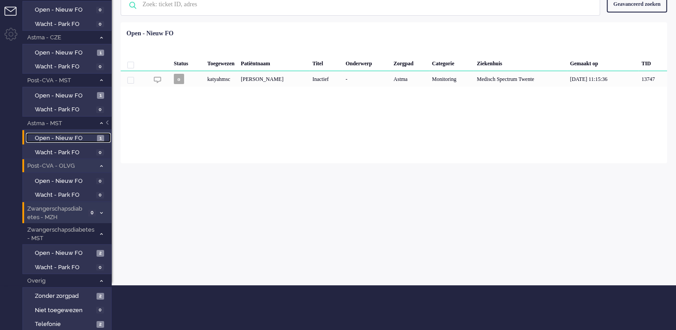
scroll to position [80, 0]
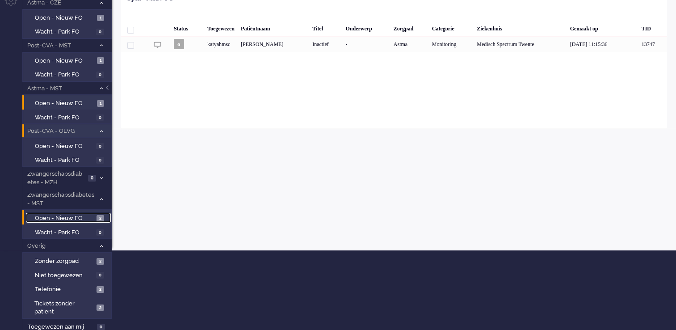
click at [72, 217] on span "Open - Nieuw FO" at bounding box center [64, 218] width 59 height 8
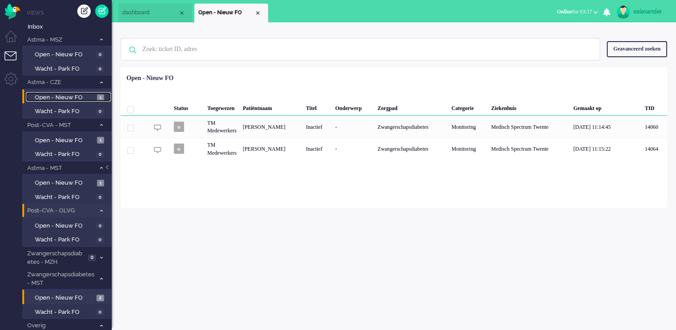
click at [88, 98] on span "Open - Nieuw FO" at bounding box center [65, 97] width 60 height 8
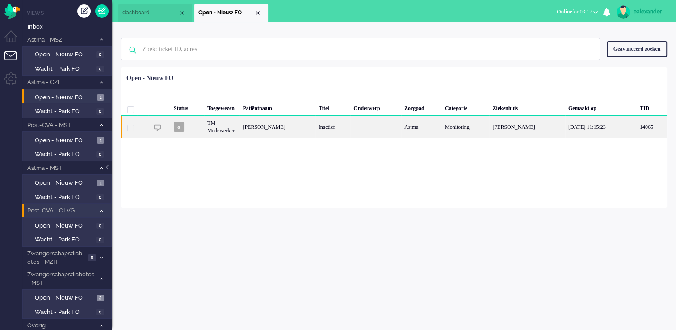
click at [364, 123] on div "-" at bounding box center [376, 127] width 51 height 22
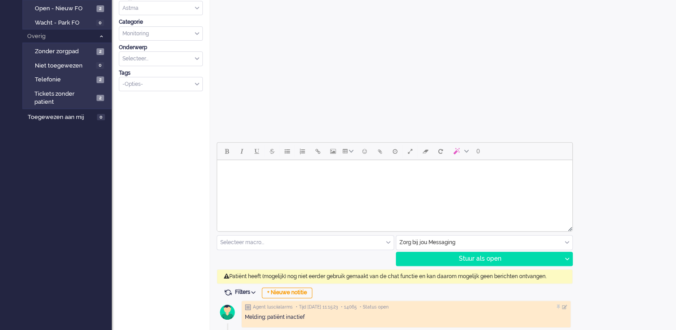
scroll to position [293, 0]
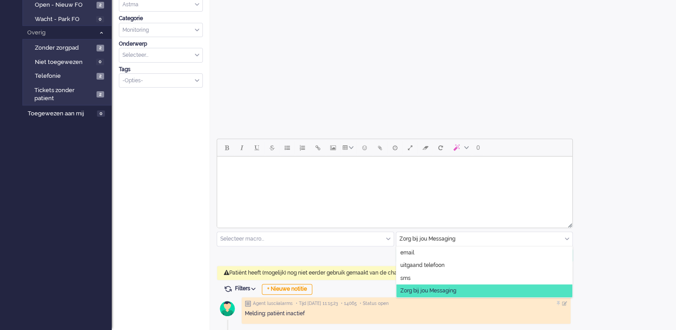
click at [568, 239] on div "Zorg bij jou Messaging" at bounding box center [485, 239] width 177 height 14
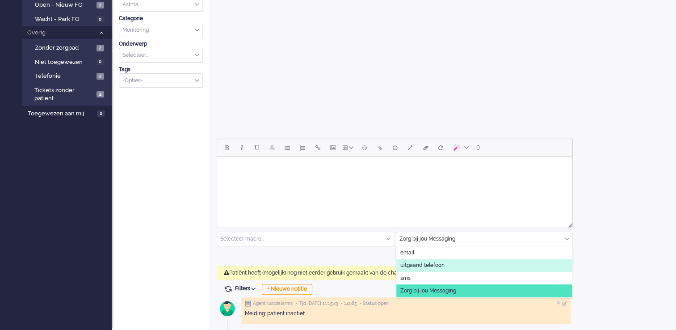
click at [416, 266] on span "uitgaand telefoon" at bounding box center [423, 266] width 44 height 8
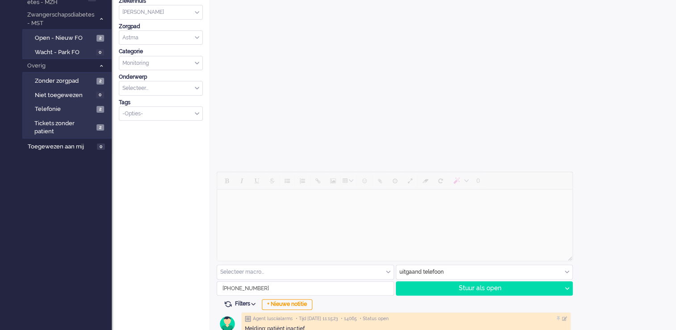
scroll to position [275, 0]
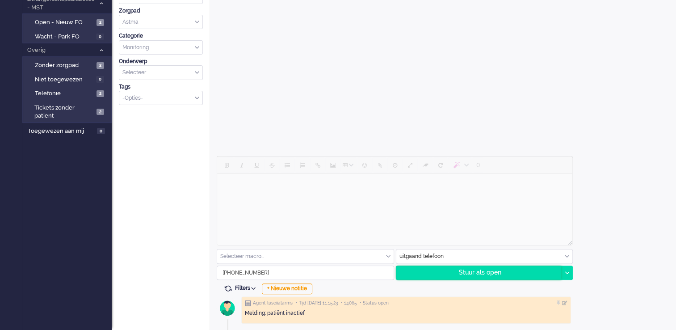
click at [503, 274] on div "Stuur als open" at bounding box center [479, 272] width 165 height 13
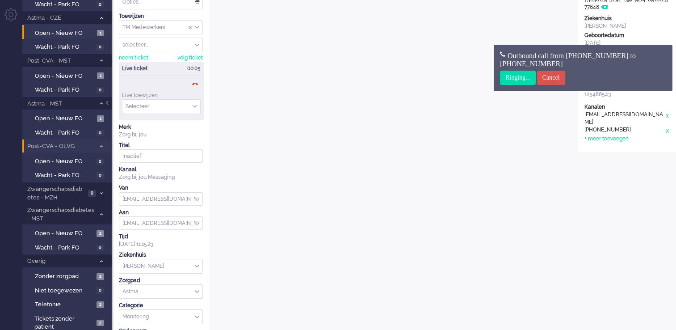
scroll to position [45, 0]
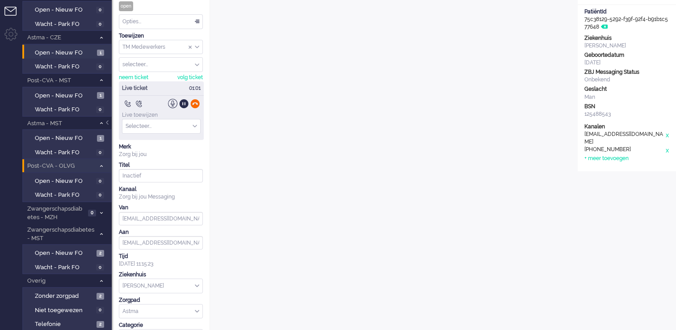
click at [196, 104] on div at bounding box center [194, 103] width 9 height 9
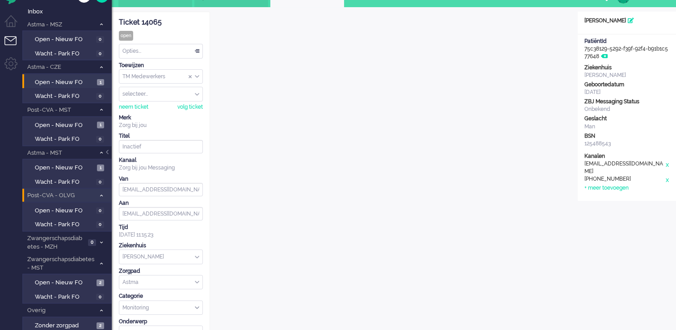
scroll to position [0, 0]
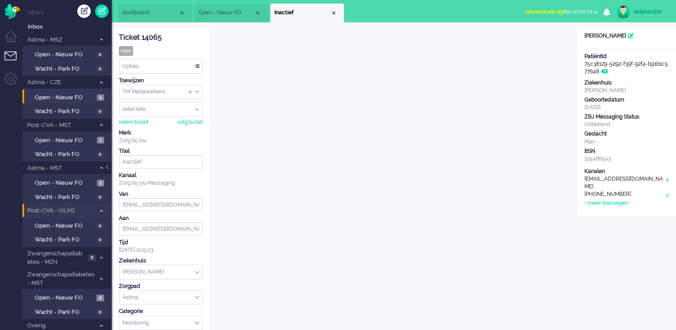
click at [194, 68] on div "Opties..." at bounding box center [160, 66] width 83 height 14
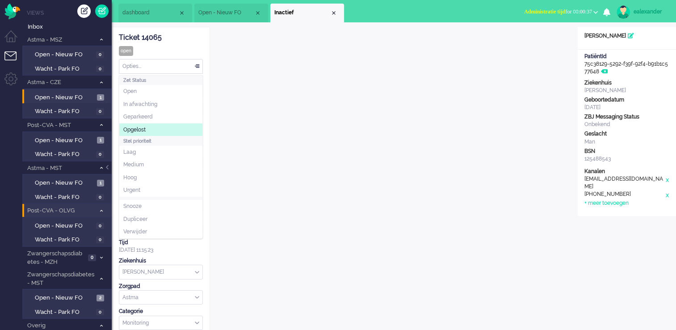
click at [177, 127] on li "Opgelost" at bounding box center [160, 129] width 83 height 13
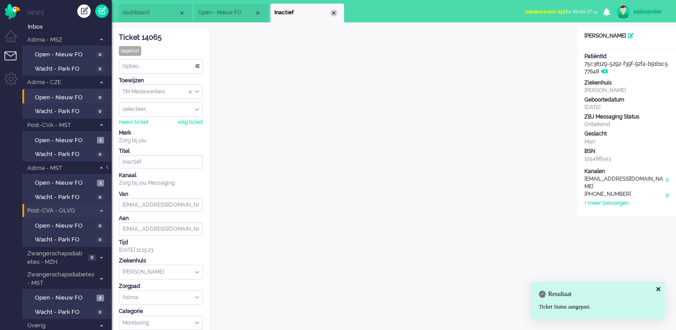
click at [335, 13] on div "Close tab" at bounding box center [333, 12] width 7 height 7
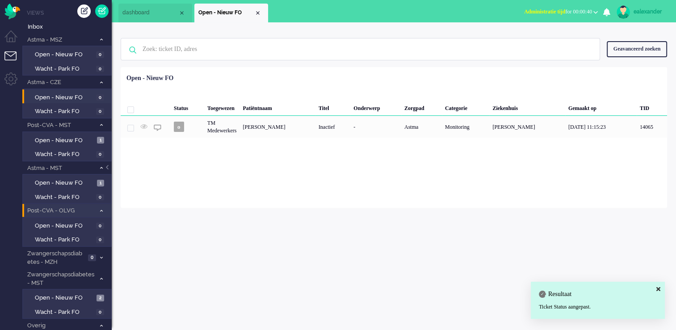
click at [574, 10] on span "Administratie tijd for 00:00:40" at bounding box center [558, 11] width 68 height 6
click at [547, 37] on label "Online" at bounding box center [561, 40] width 71 height 8
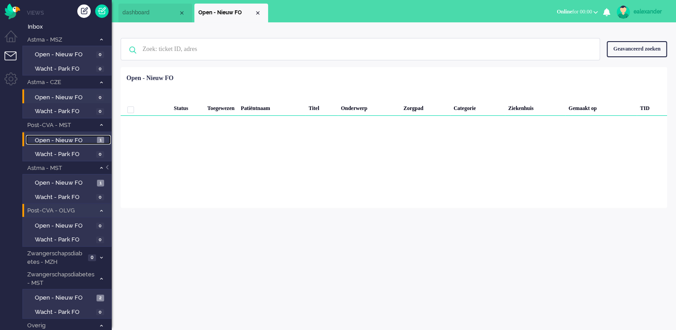
click at [93, 139] on span "Open - Nieuw FO" at bounding box center [65, 140] width 60 height 8
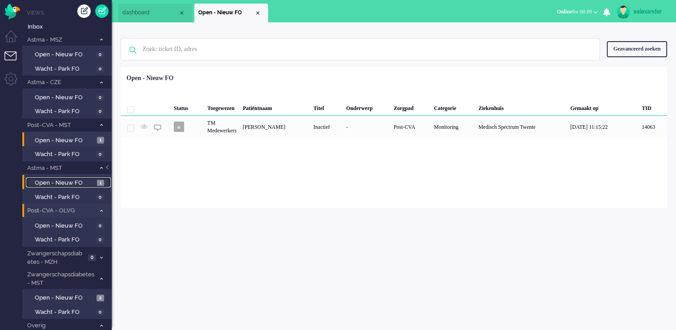
click at [89, 182] on span "Open - Nieuw FO" at bounding box center [65, 183] width 60 height 8
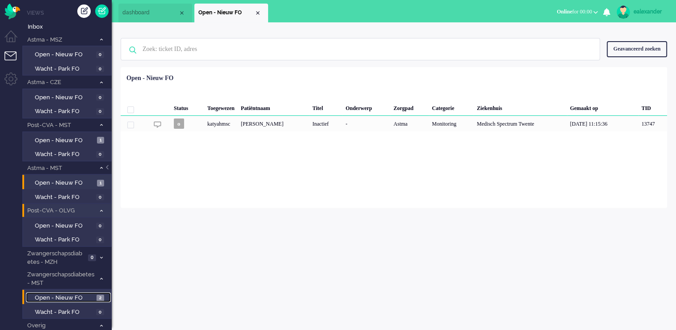
click at [82, 296] on span "Open - Nieuw FO" at bounding box center [64, 298] width 59 height 8
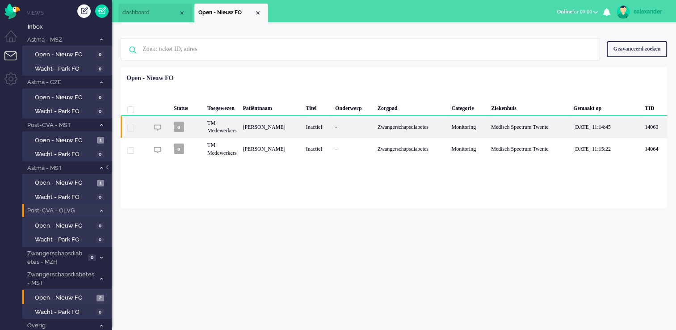
click at [409, 128] on div "Zwangerschapsdiabetes" at bounding box center [412, 127] width 74 height 22
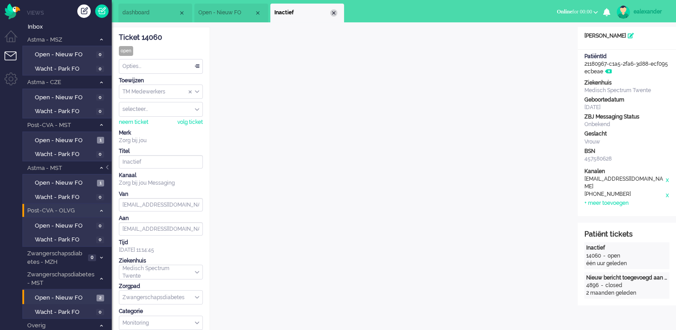
click at [333, 13] on div "Close tab" at bounding box center [333, 12] width 7 height 7
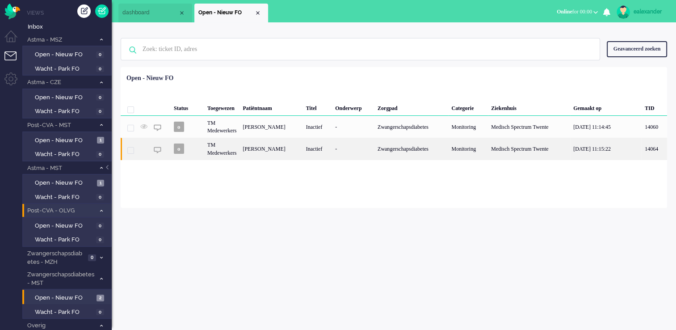
click at [303, 152] on div "Inactief" at bounding box center [317, 149] width 29 height 22
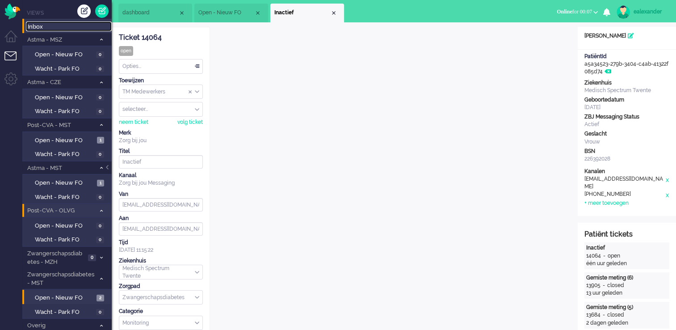
click at [55, 28] on span "Inbox" at bounding box center [70, 27] width 84 height 8
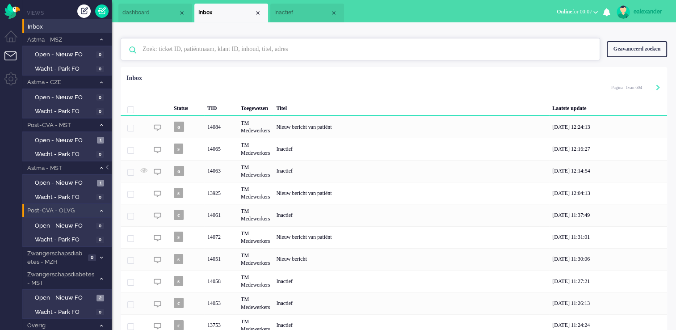
click at [260, 54] on input "text" at bounding box center [362, 48] width 452 height 21
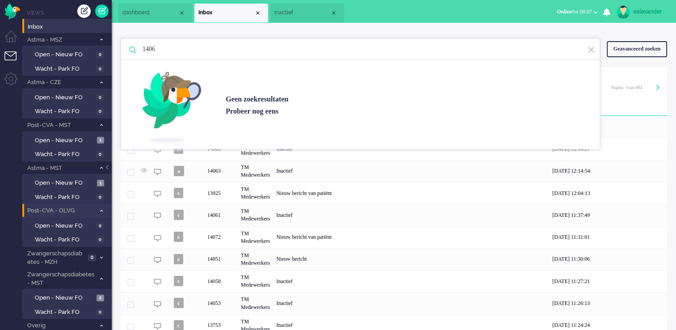
type input "14063"
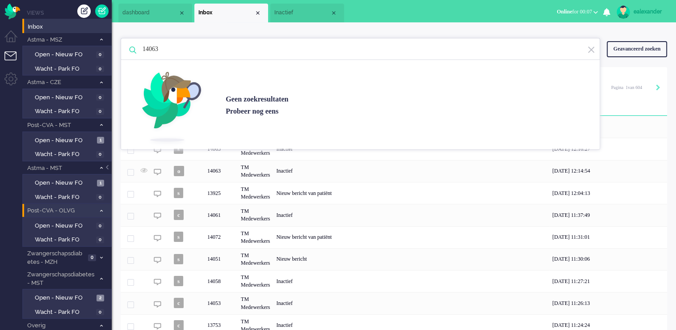
click at [164, 54] on input "14063" at bounding box center [362, 48] width 452 height 21
drag, startPoint x: 168, startPoint y: 51, endPoint x: 108, endPoint y: 47, distance: 60.0
click at [108, 47] on div "Thuis Dashboard [GEOGRAPHIC_DATA] Volgen [GEOGRAPHIC_DATA] release_2.1.2 Views …" at bounding box center [338, 165] width 676 height 330
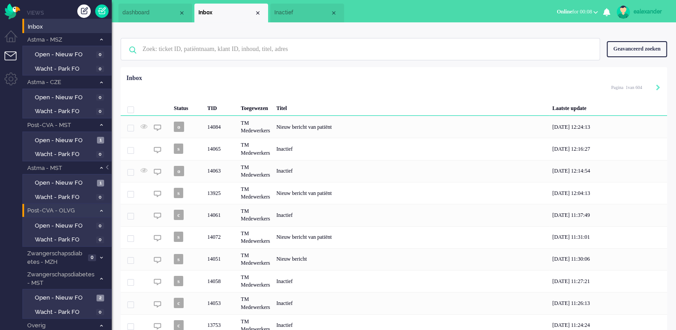
click at [631, 46] on div "Geavanceerd zoeken" at bounding box center [637, 49] width 60 height 16
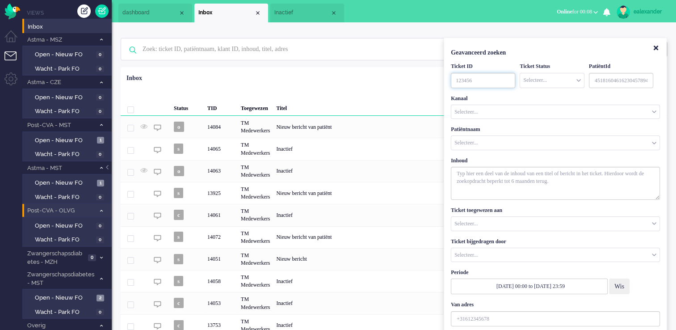
click at [481, 84] on input "TicketID" at bounding box center [483, 80] width 64 height 15
paste input "14063"
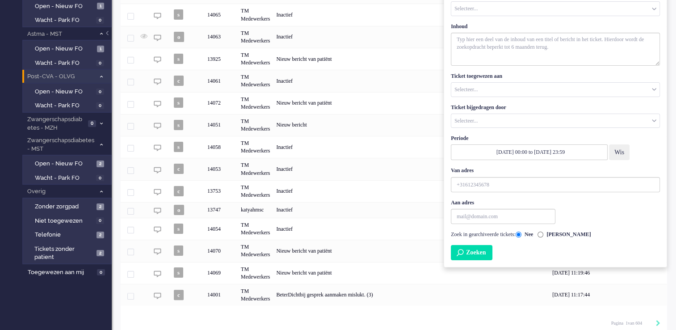
type input "14063"
click at [485, 250] on button "Zoeken" at bounding box center [472, 252] width 42 height 15
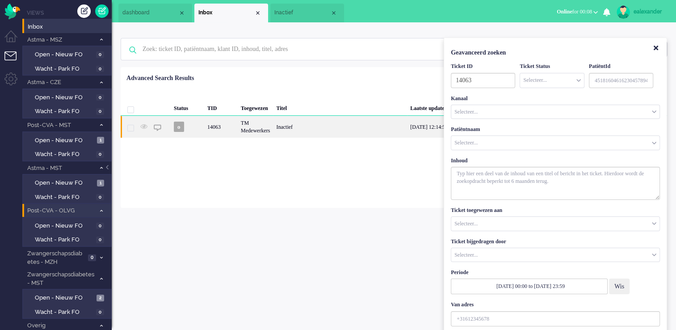
click at [309, 130] on div "Inactief" at bounding box center [340, 127] width 134 height 22
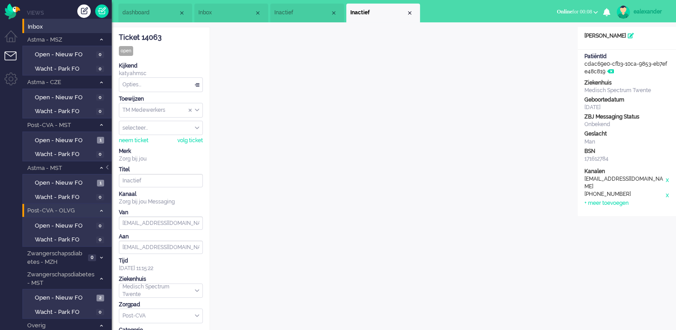
drag, startPoint x: 160, startPoint y: 38, endPoint x: 111, endPoint y: 30, distance: 50.3
click at [111, 30] on div "Thuis Dashboard [GEOGRAPHIC_DATA] Volgen [GEOGRAPHIC_DATA] release_2.1.2 Views …" at bounding box center [338, 165] width 676 height 330
click at [148, 38] on div "Ticket 14063" at bounding box center [161, 38] width 84 height 10
click at [150, 37] on div "Ticket 14063" at bounding box center [161, 38] width 84 height 10
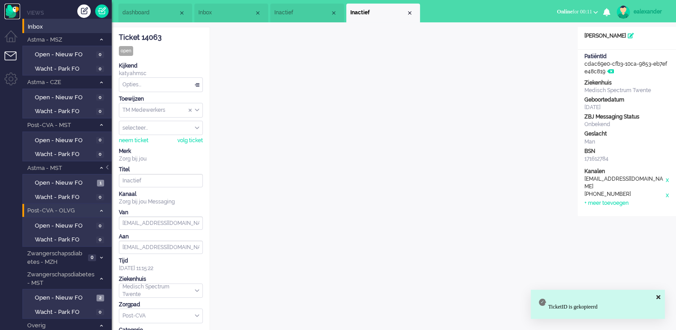
click at [13, 11] on img "Omnidesk" at bounding box center [12, 12] width 16 height 16
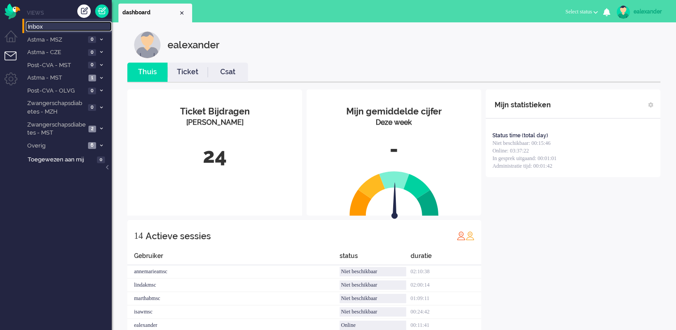
click at [50, 23] on span "Inbox" at bounding box center [70, 27] width 84 height 8
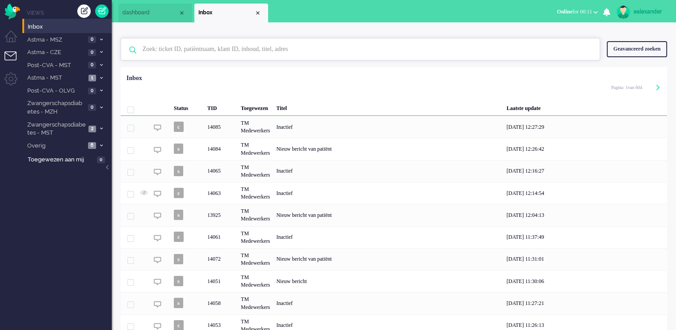
click at [260, 44] on input "text" at bounding box center [362, 48] width 452 height 21
paste input "14063"
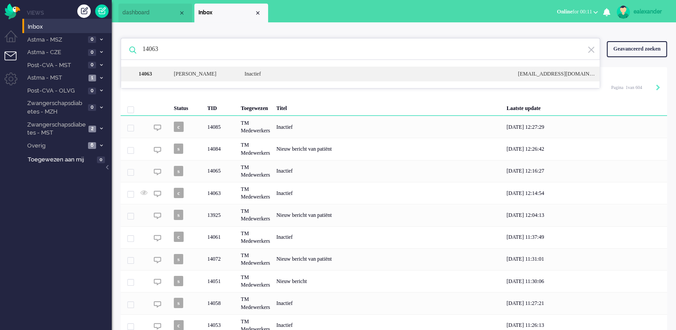
type input "14063"
click at [249, 76] on div "Inactief" at bounding box center [375, 74] width 274 height 8
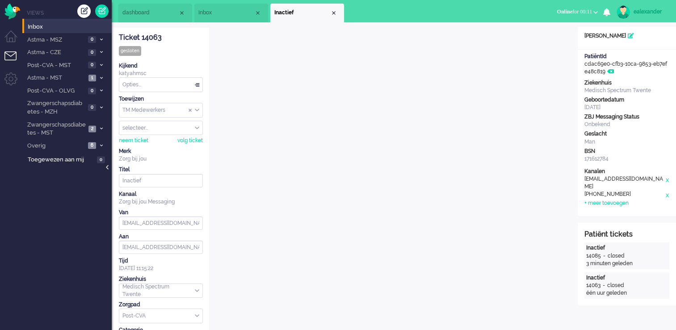
click at [108, 169] on div at bounding box center [108, 171] width 4 height 13
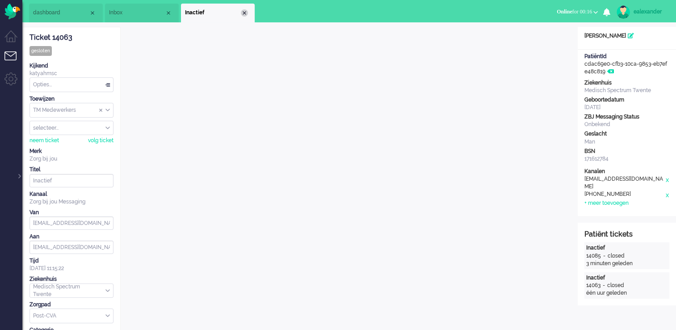
click at [245, 13] on div "Close tab" at bounding box center [244, 12] width 7 height 7
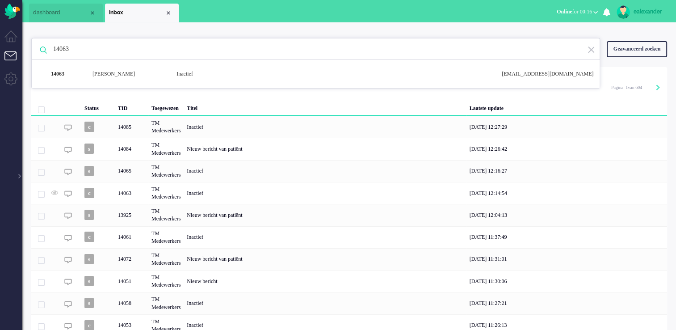
drag, startPoint x: 167, startPoint y: 13, endPoint x: 154, endPoint y: 22, distance: 16.4
click at [167, 13] on div "Close tab" at bounding box center [168, 12] width 7 height 7
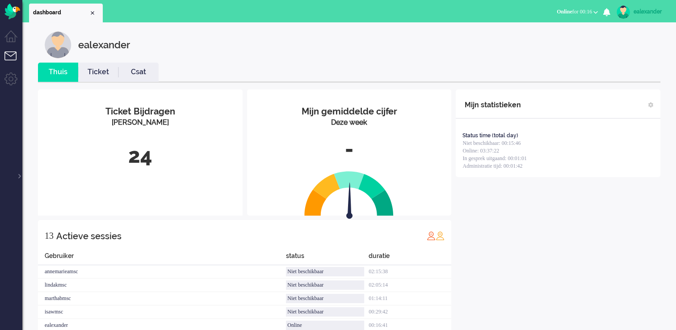
click at [20, 179] on ul "Menu" at bounding box center [11, 232] width 22 height 464
click at [20, 177] on div at bounding box center [19, 171] width 4 height 13
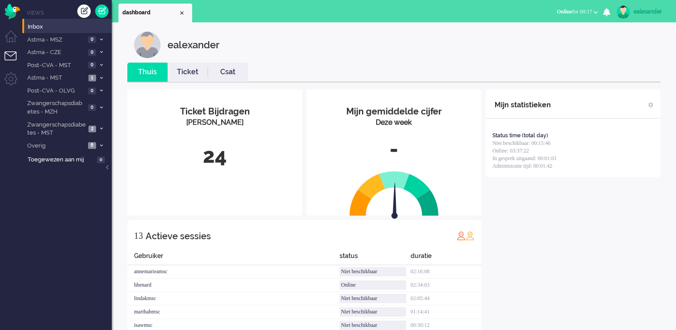
click at [647, 8] on div "ealexander" at bounding box center [651, 11] width 34 height 9
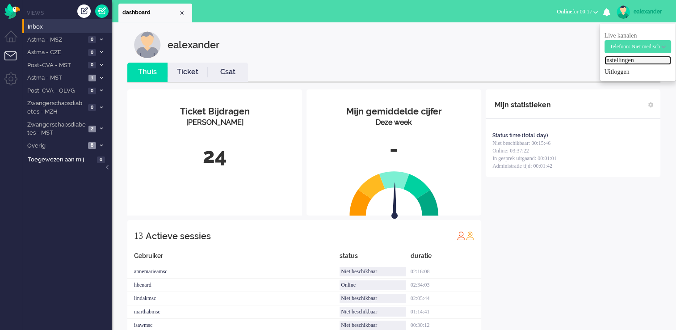
click at [613, 60] on link "Instellingen" at bounding box center [638, 60] width 67 height 9
select select "nl"
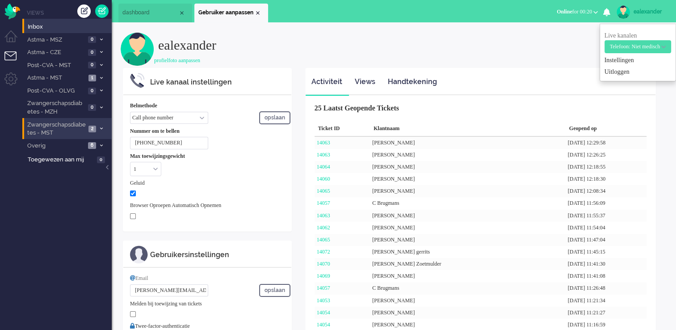
click at [99, 130] on span at bounding box center [101, 129] width 7 height 5
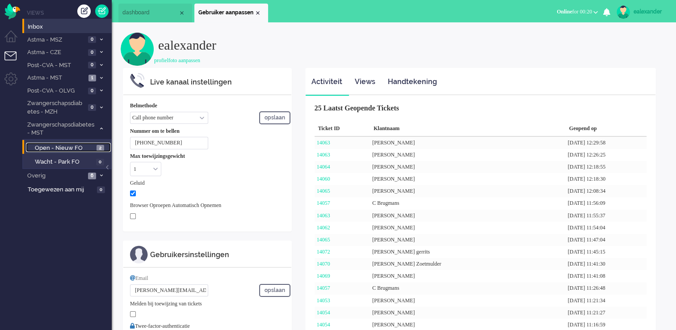
click at [95, 143] on link "Open - Nieuw FO 2" at bounding box center [68, 148] width 85 height 10
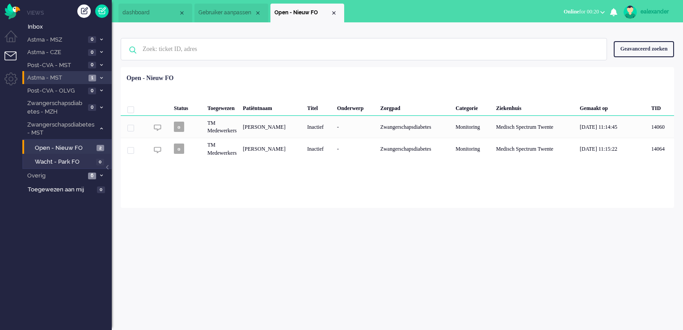
click at [103, 80] on span at bounding box center [101, 78] width 7 height 5
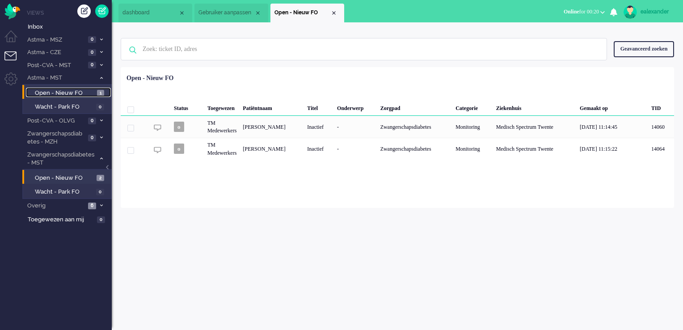
click at [98, 96] on span "1" at bounding box center [100, 93] width 7 height 7
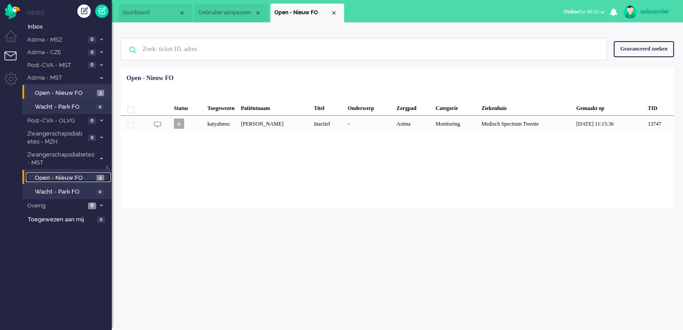
click at [99, 179] on span "2" at bounding box center [101, 178] width 8 height 7
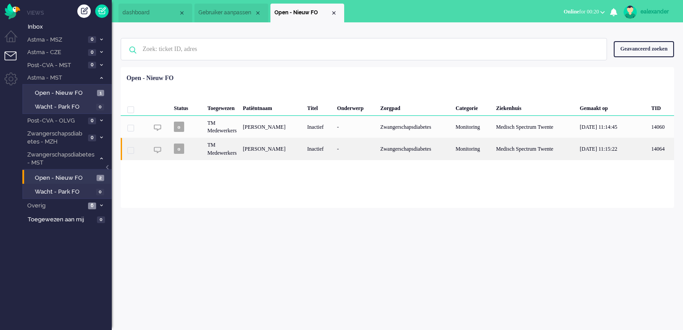
click at [318, 144] on div "Inactief" at bounding box center [319, 149] width 30 height 22
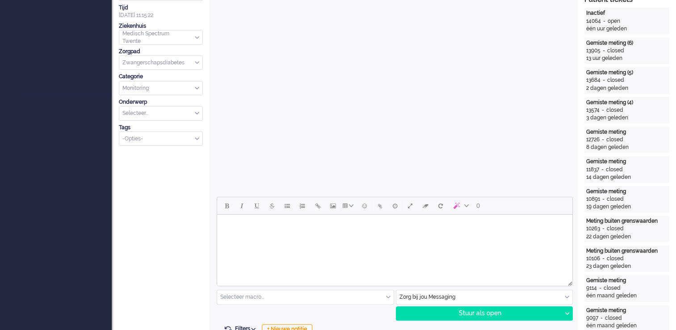
scroll to position [250, 0]
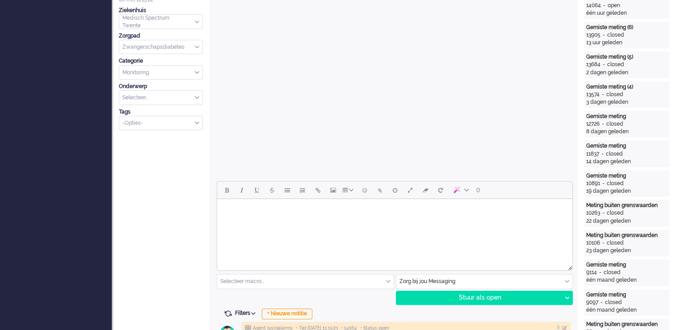
click at [488, 222] on html at bounding box center [394, 210] width 355 height 23
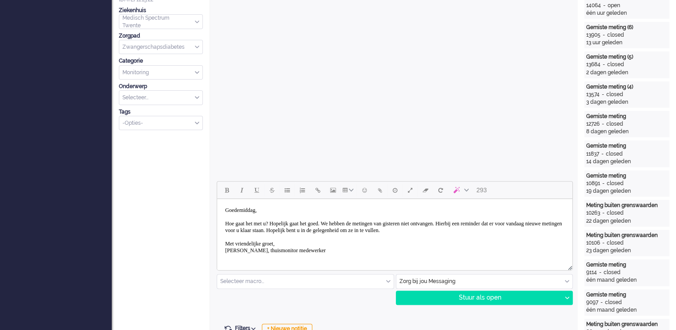
click at [276, 248] on body "Goedemiddag, Hoe gaat het met u? Hopelijk gaat het goed. We hebben de metingen …" at bounding box center [395, 231] width 348 height 56
click at [504, 297] on div "Stuur als open" at bounding box center [479, 297] width 165 height 13
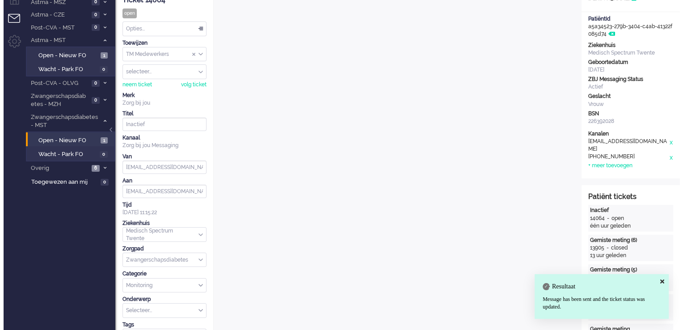
scroll to position [0, 0]
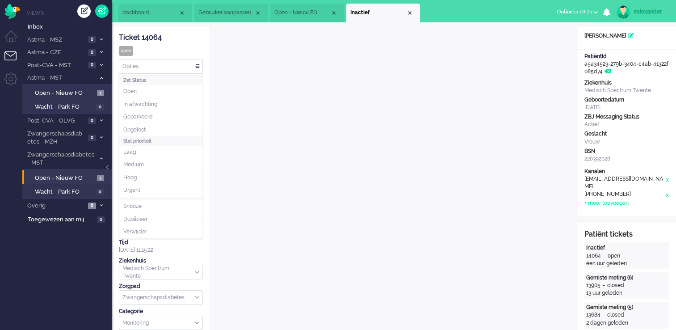
drag, startPoint x: 197, startPoint y: 69, endPoint x: 194, endPoint y: 73, distance: 5.5
click at [197, 69] on div "Opties..." at bounding box center [160, 66] width 83 height 14
click at [172, 129] on li "Opgelost" at bounding box center [160, 129] width 83 height 13
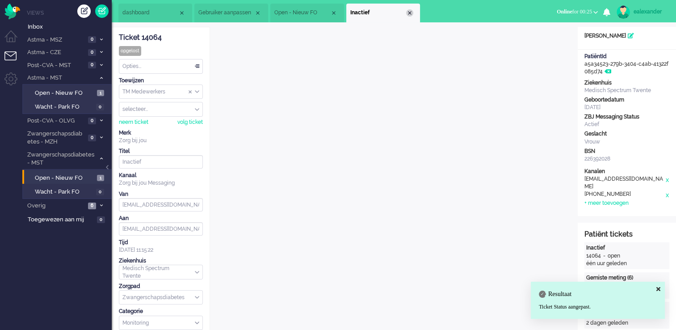
click at [409, 12] on div "Close tab" at bounding box center [409, 12] width 7 height 7
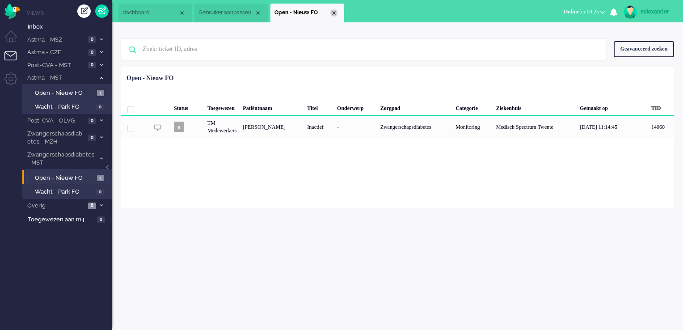
click at [336, 15] on div "Close tab" at bounding box center [333, 12] width 7 height 7
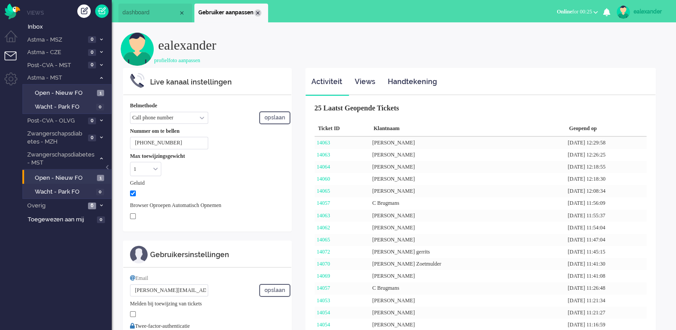
click at [258, 11] on div "Close tab" at bounding box center [257, 12] width 7 height 7
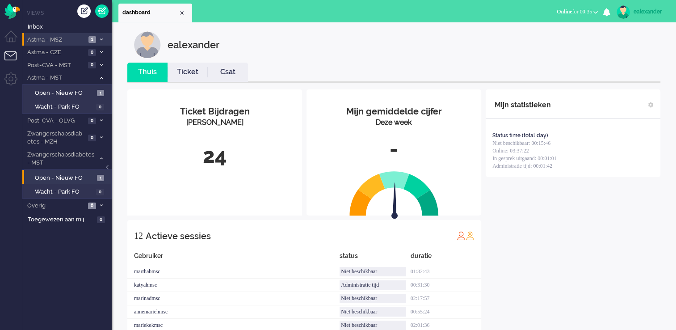
click at [43, 37] on span "Astma - MSZ" at bounding box center [56, 40] width 60 height 8
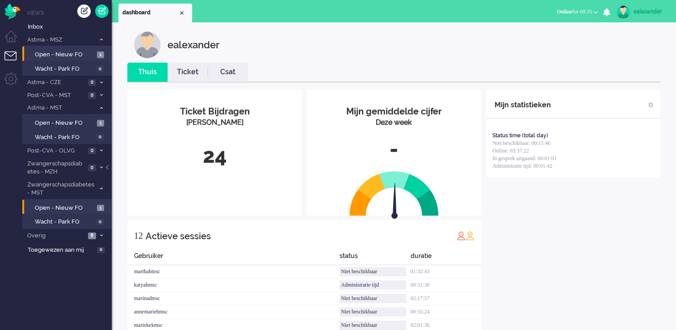
click at [85, 48] on li "Open - Nieuw FO 1" at bounding box center [66, 53] width 89 height 14
click at [84, 55] on span "Open - Nieuw FO" at bounding box center [65, 55] width 60 height 8
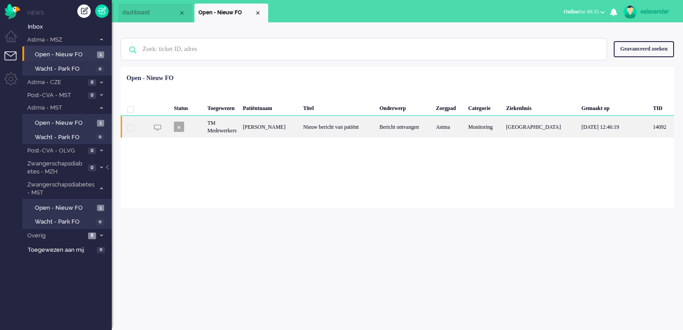
click at [300, 128] on div "John Mattheus Suvaal" at bounding box center [270, 127] width 60 height 22
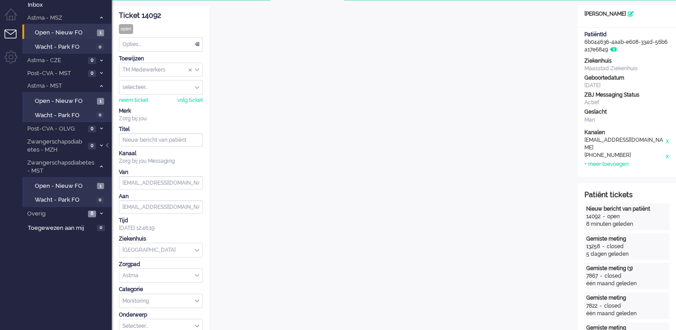
scroll to position [9, 0]
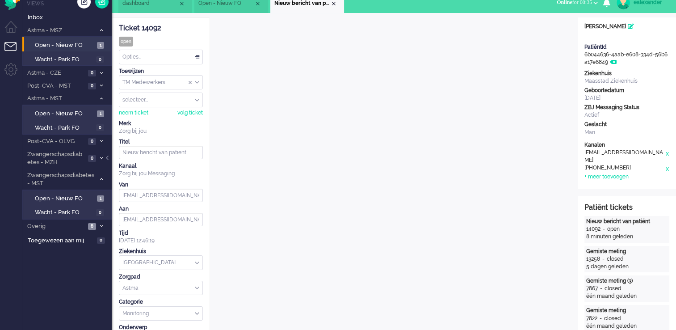
click at [196, 55] on div "Opties..." at bounding box center [160, 57] width 83 height 14
click at [199, 84] on div "TM Medewerkers" at bounding box center [160, 83] width 83 height 14
click at [194, 106] on li "TM Verpleegkundigen" at bounding box center [160, 108] width 83 height 13
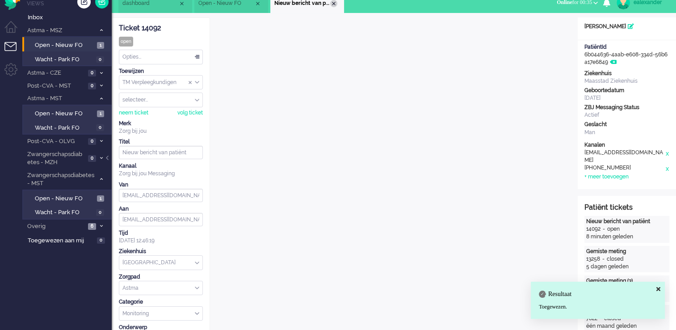
click at [335, 4] on div "Close tab" at bounding box center [333, 3] width 7 height 7
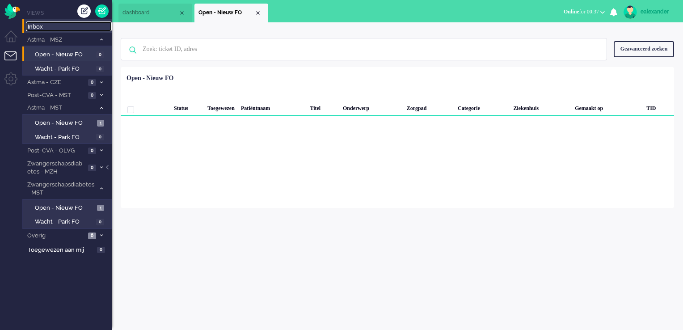
click at [55, 28] on span "Inbox" at bounding box center [70, 27] width 84 height 8
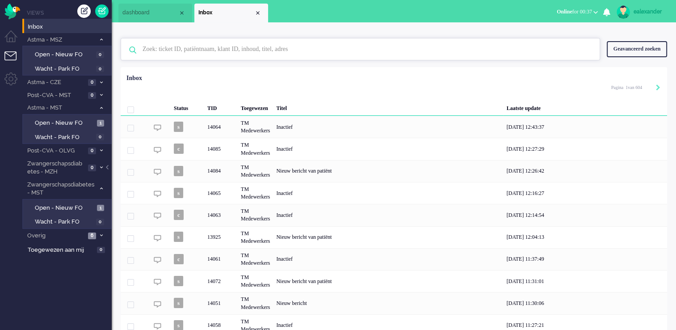
click at [321, 54] on input "text" at bounding box center [362, 48] width 452 height 21
paste input "14062"
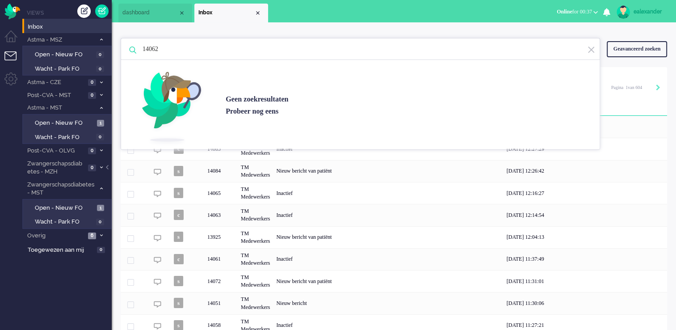
type input "14062"
click at [643, 53] on div "Geavanceerd zoeken" at bounding box center [637, 49] width 60 height 16
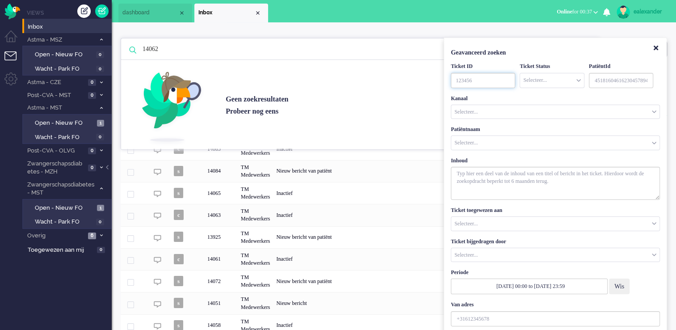
click at [481, 78] on input "TicketID" at bounding box center [483, 80] width 64 height 15
paste input "14062"
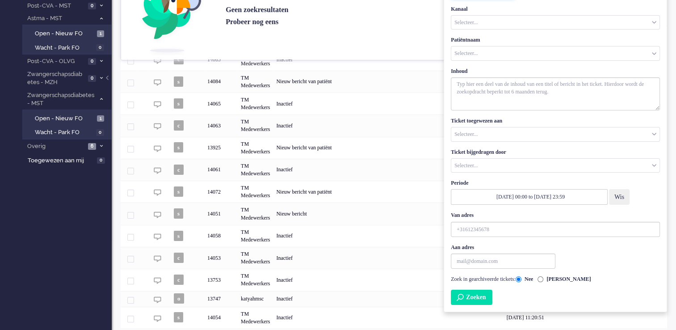
type input "14062"
click at [484, 298] on button "Zoeken" at bounding box center [472, 297] width 42 height 15
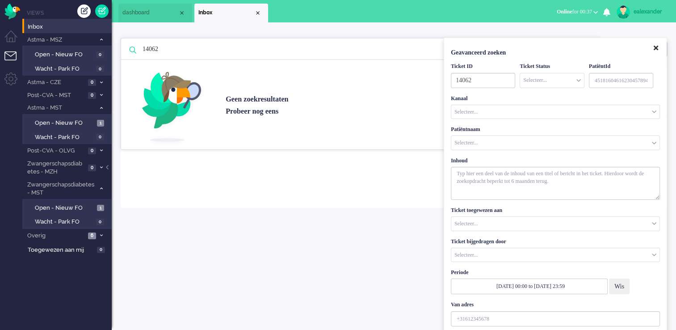
drag, startPoint x: 661, startPoint y: 50, endPoint x: 557, endPoint y: 53, distance: 104.2
click at [659, 50] on button "Close" at bounding box center [656, 48] width 15 height 15
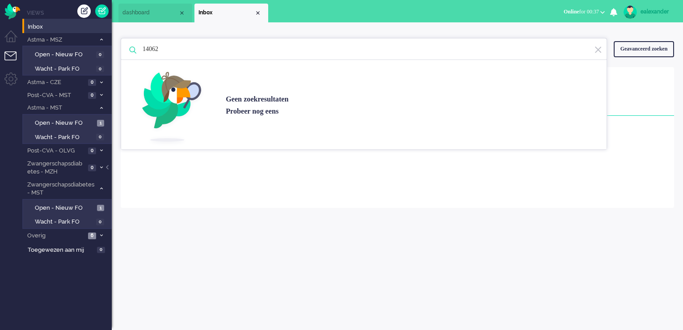
click at [595, 52] on img at bounding box center [598, 50] width 8 height 8
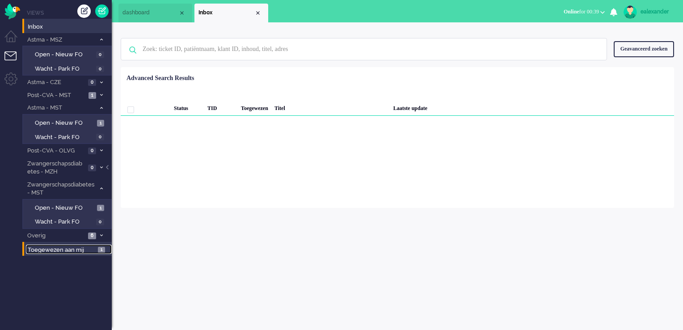
click at [72, 249] on span "Toegewezen aan mij" at bounding box center [62, 250] width 68 height 8
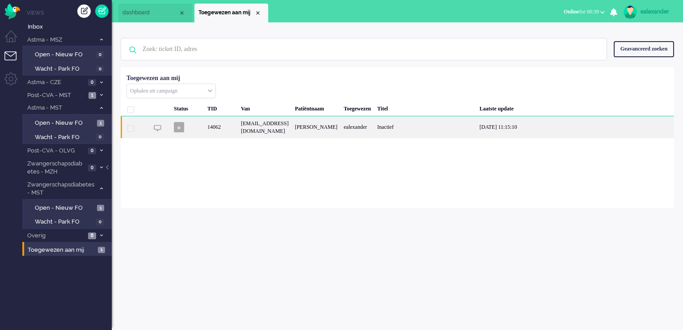
click at [292, 137] on div "[EMAIL_ADDRESS][DOMAIN_NAME]" at bounding box center [265, 127] width 54 height 22
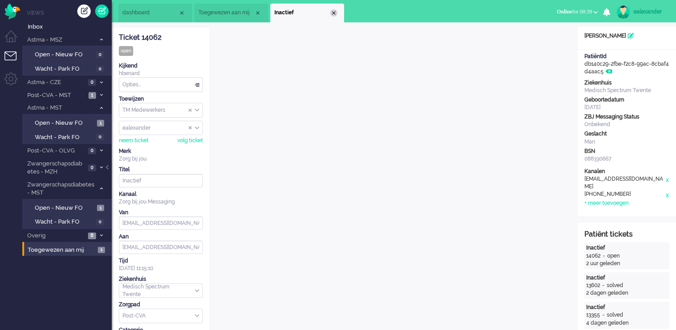
click at [337, 13] on div "Close tab" at bounding box center [333, 12] width 7 height 7
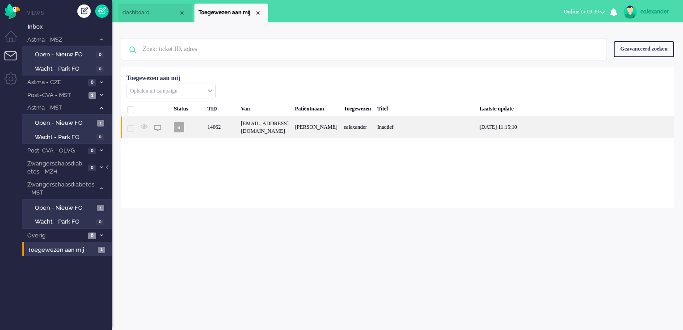
click at [460, 136] on div "Inactief" at bounding box center [425, 127] width 102 height 22
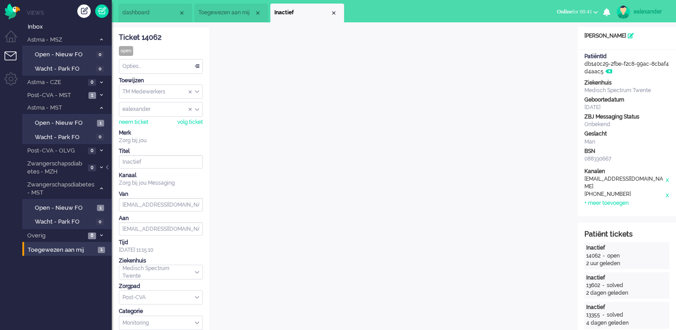
click at [651, 13] on div "ealexander" at bounding box center [651, 11] width 34 height 9
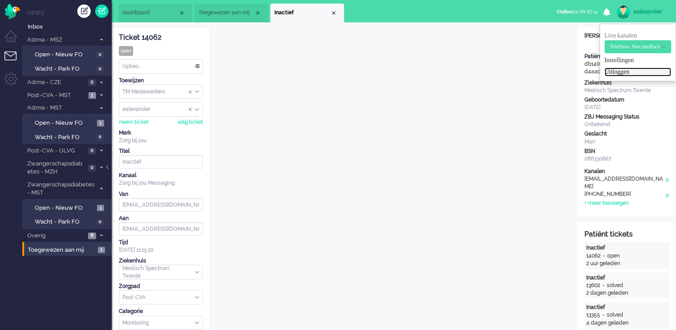
click at [628, 74] on link "Uitloggen" at bounding box center [638, 72] width 67 height 9
